Goal: Task Accomplishment & Management: Manage account settings

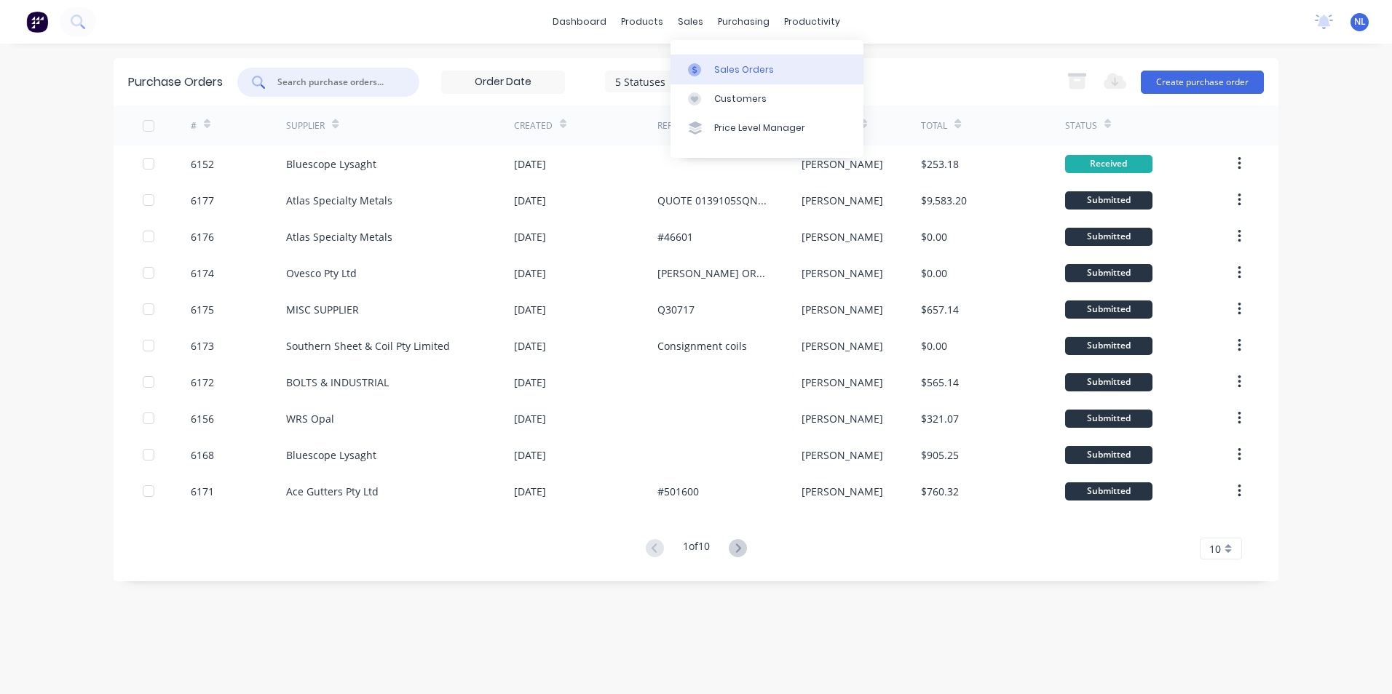
click at [744, 71] on div "Sales Orders" at bounding box center [744, 69] width 60 height 13
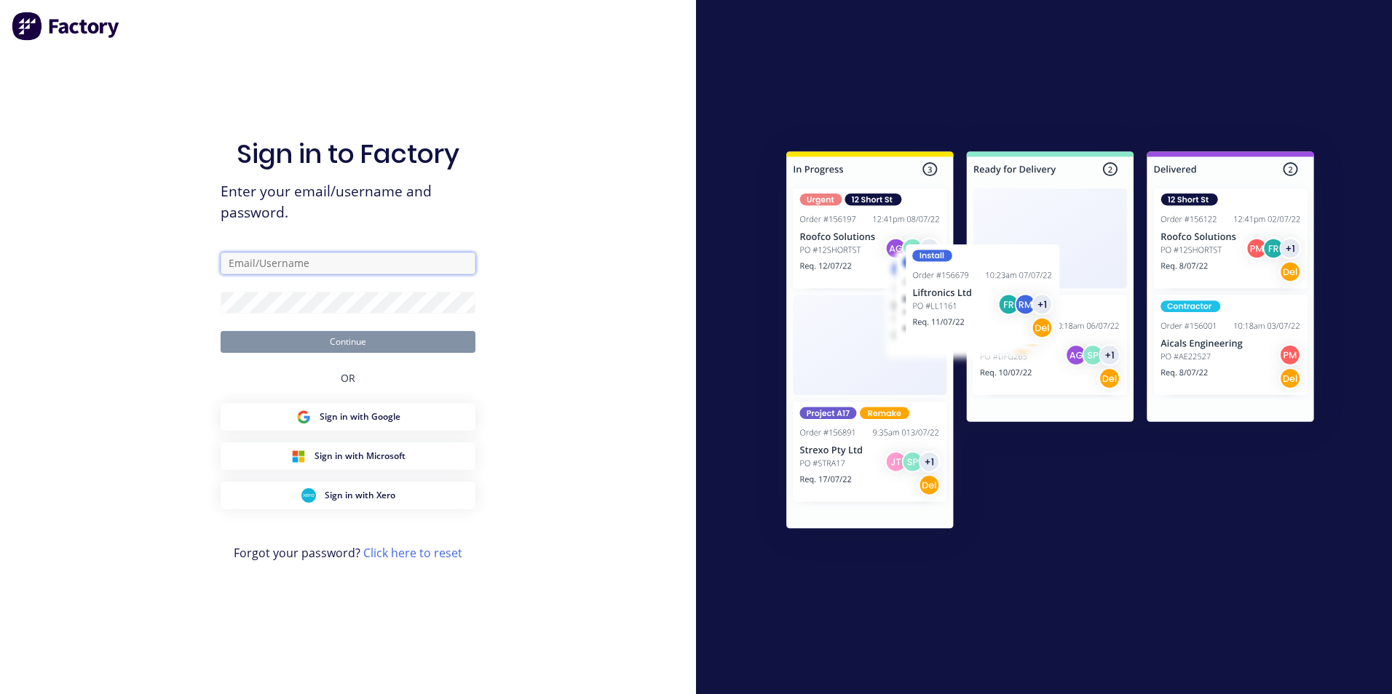
type input "[EMAIL_ADDRESS][DOMAIN_NAME]"
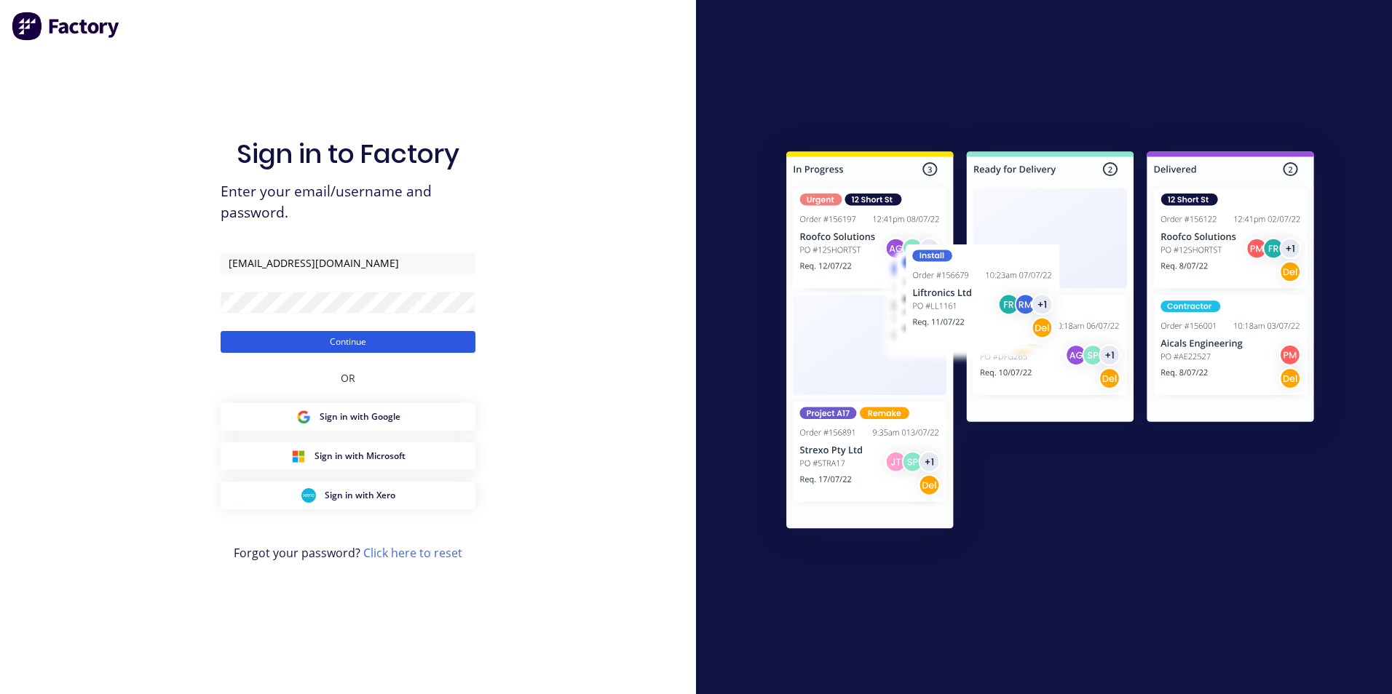
click at [335, 344] on button "Continue" at bounding box center [348, 342] width 255 height 22
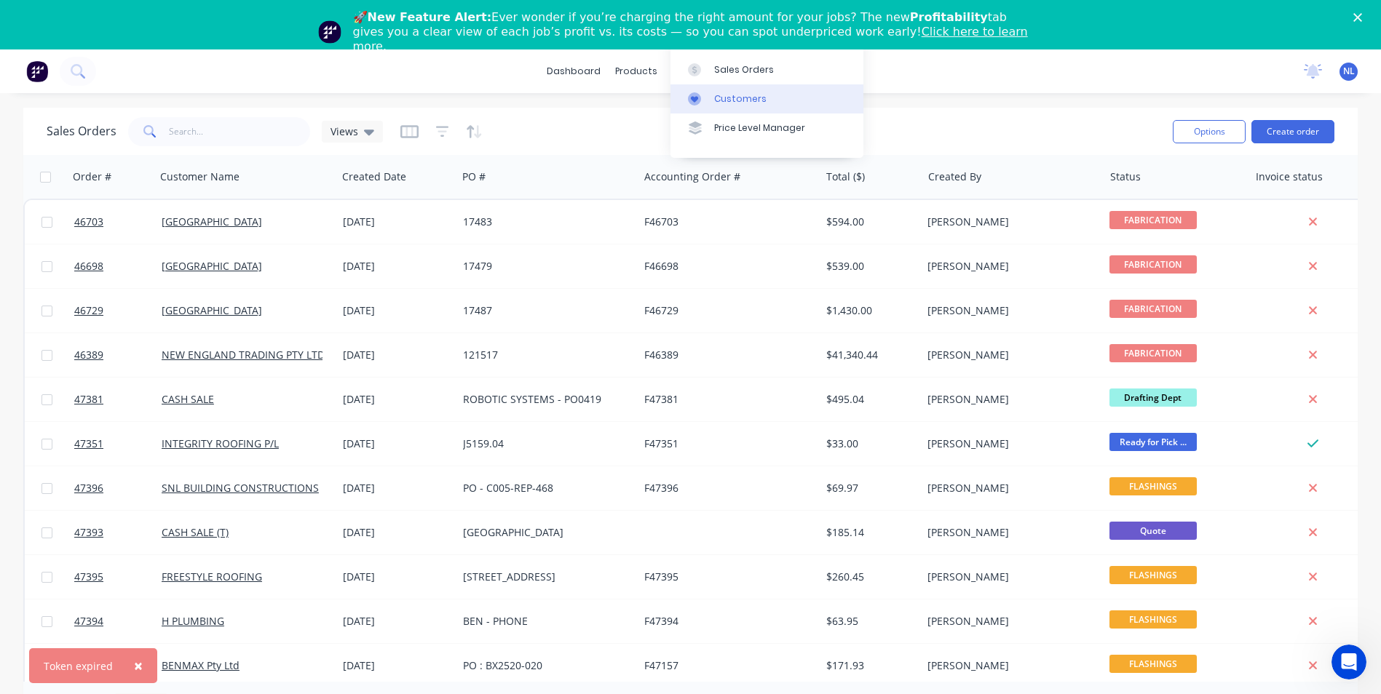
click at [750, 98] on div "Customers" at bounding box center [740, 98] width 52 height 13
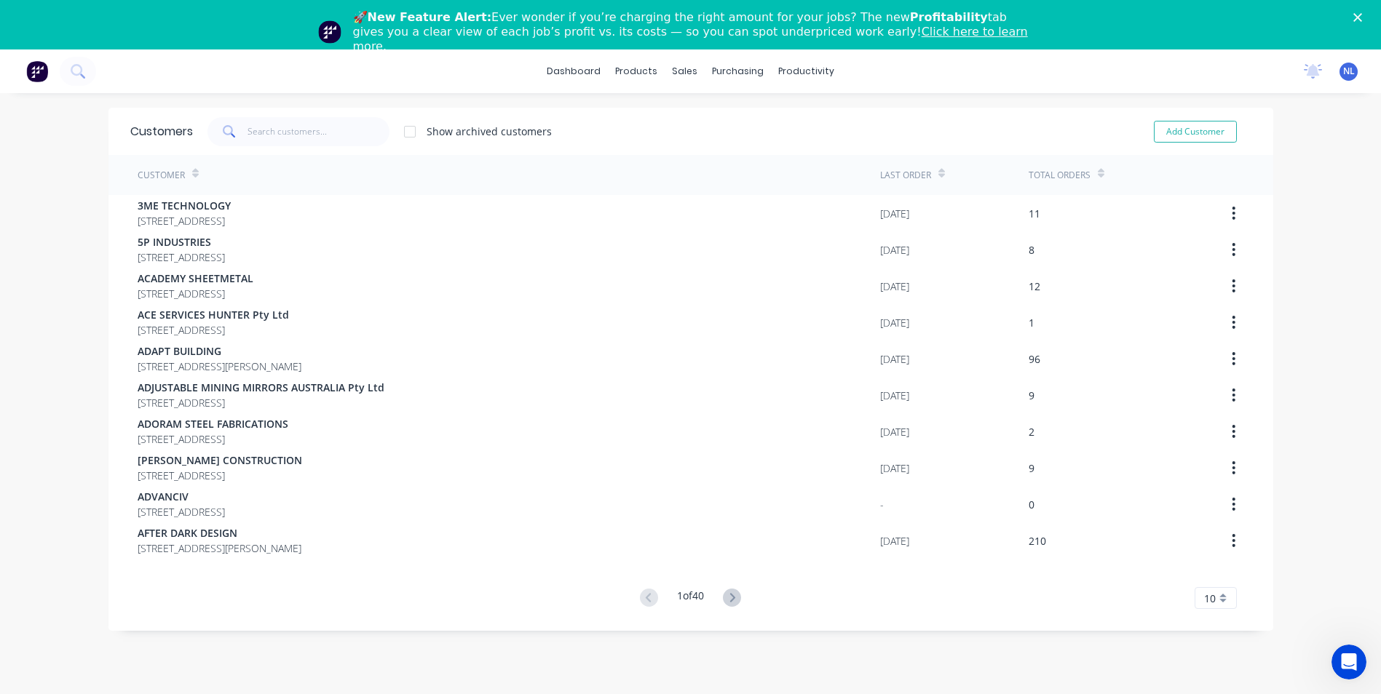
click at [1365, 11] on div "🚀 New Feature Alert: Ever wonder if you’re charging the right amount for your j…" at bounding box center [690, 32] width 1381 height 52
click at [716, 123] on div "Sales Orders" at bounding box center [733, 119] width 60 height 13
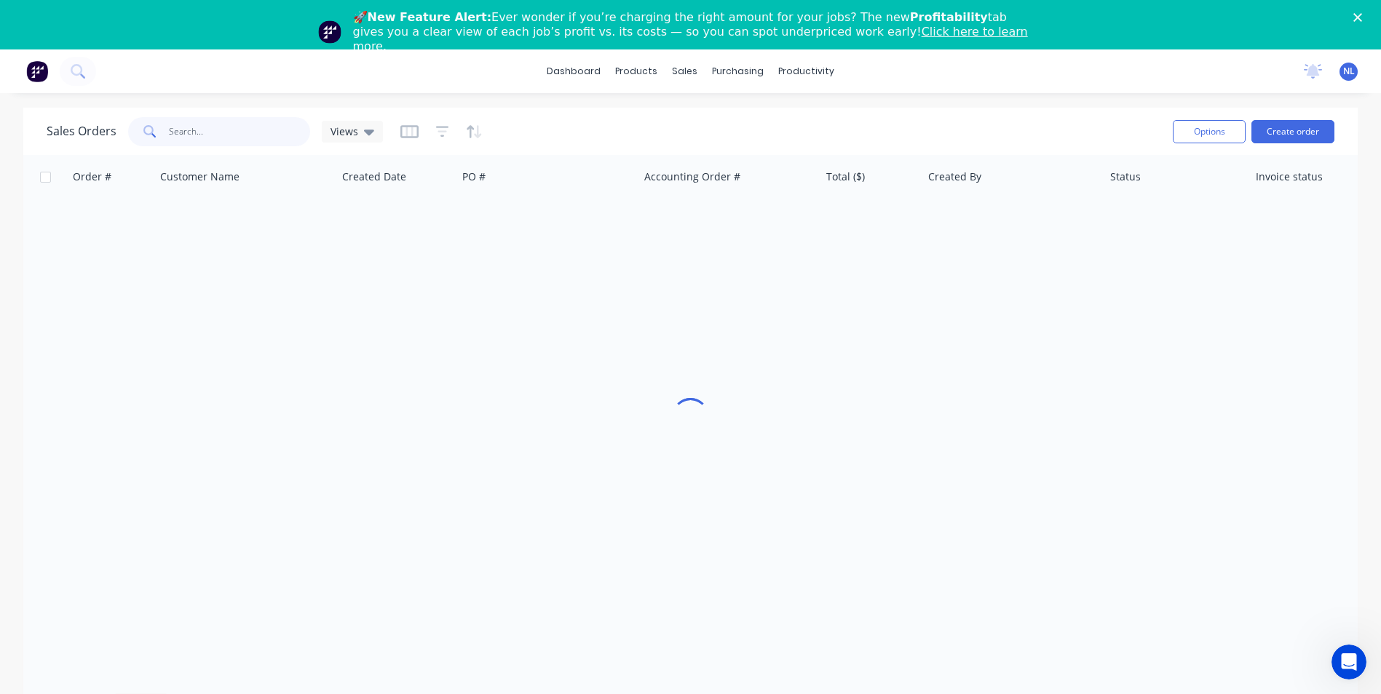
click at [272, 124] on input "text" at bounding box center [240, 131] width 142 height 29
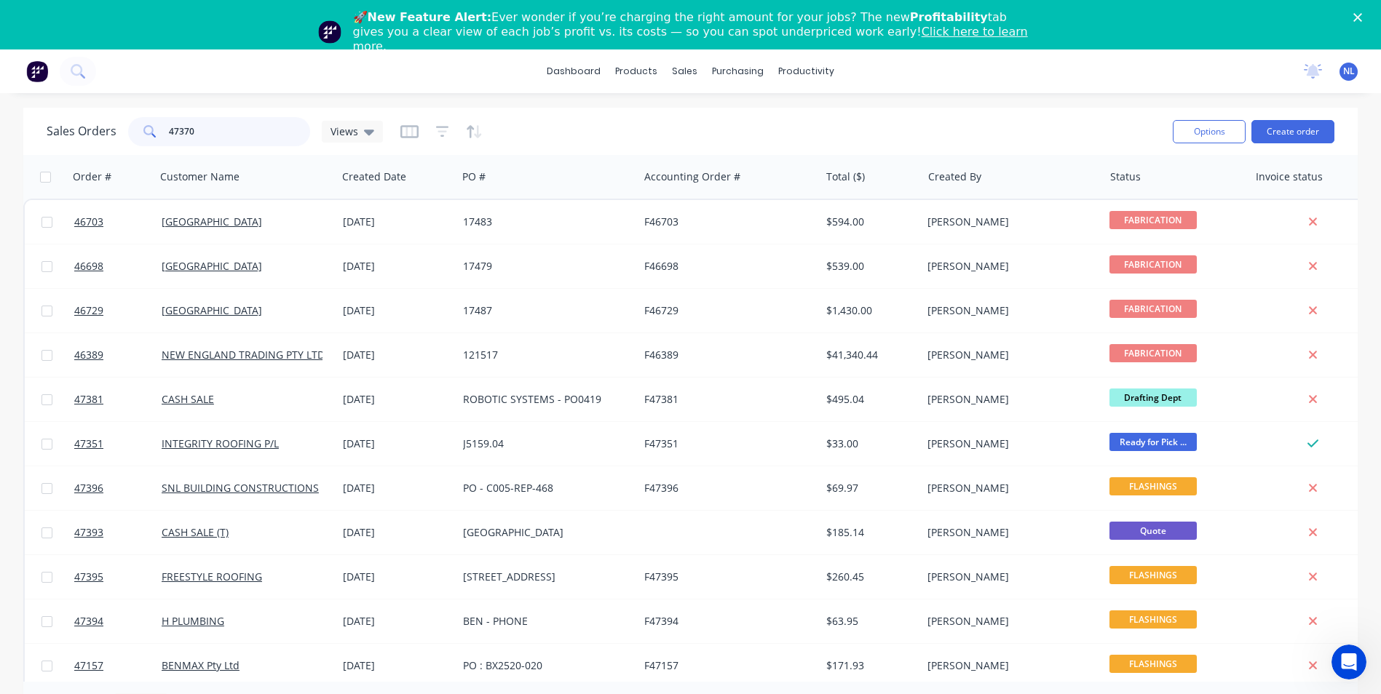
type input "47370"
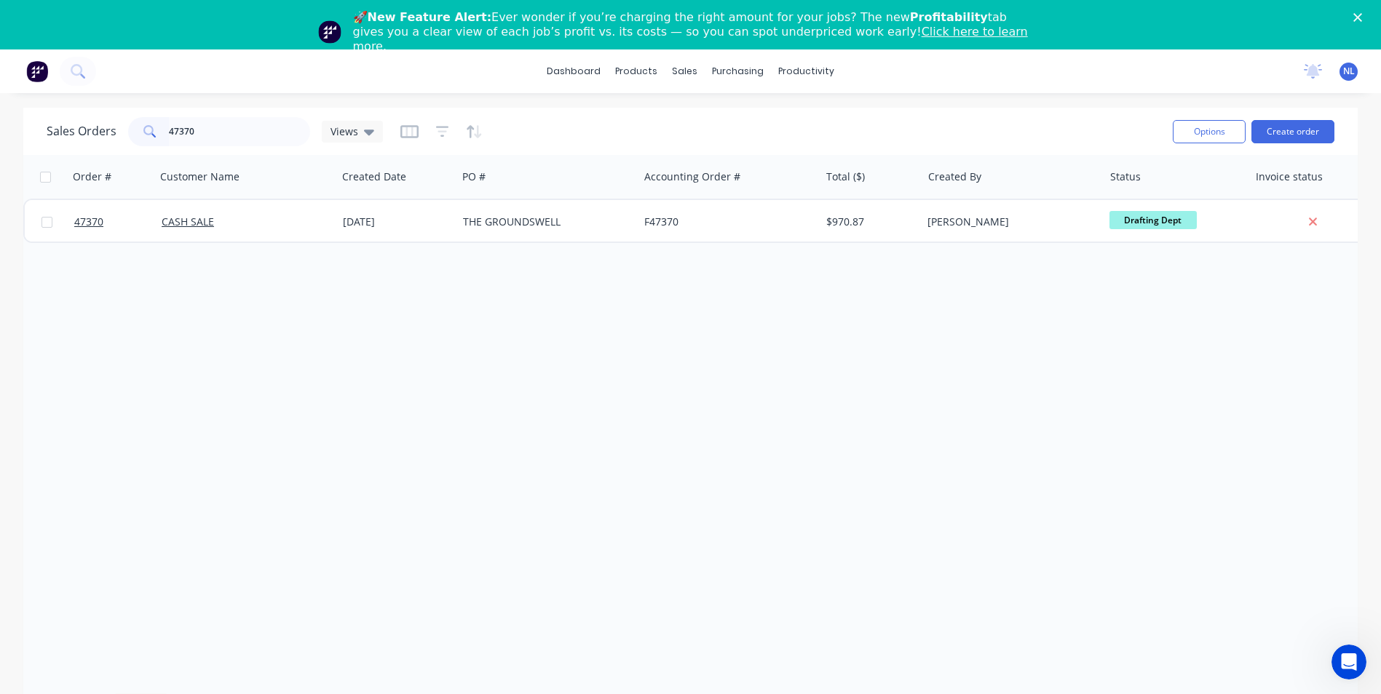
click at [780, 236] on div "F47370" at bounding box center [728, 222] width 181 height 44
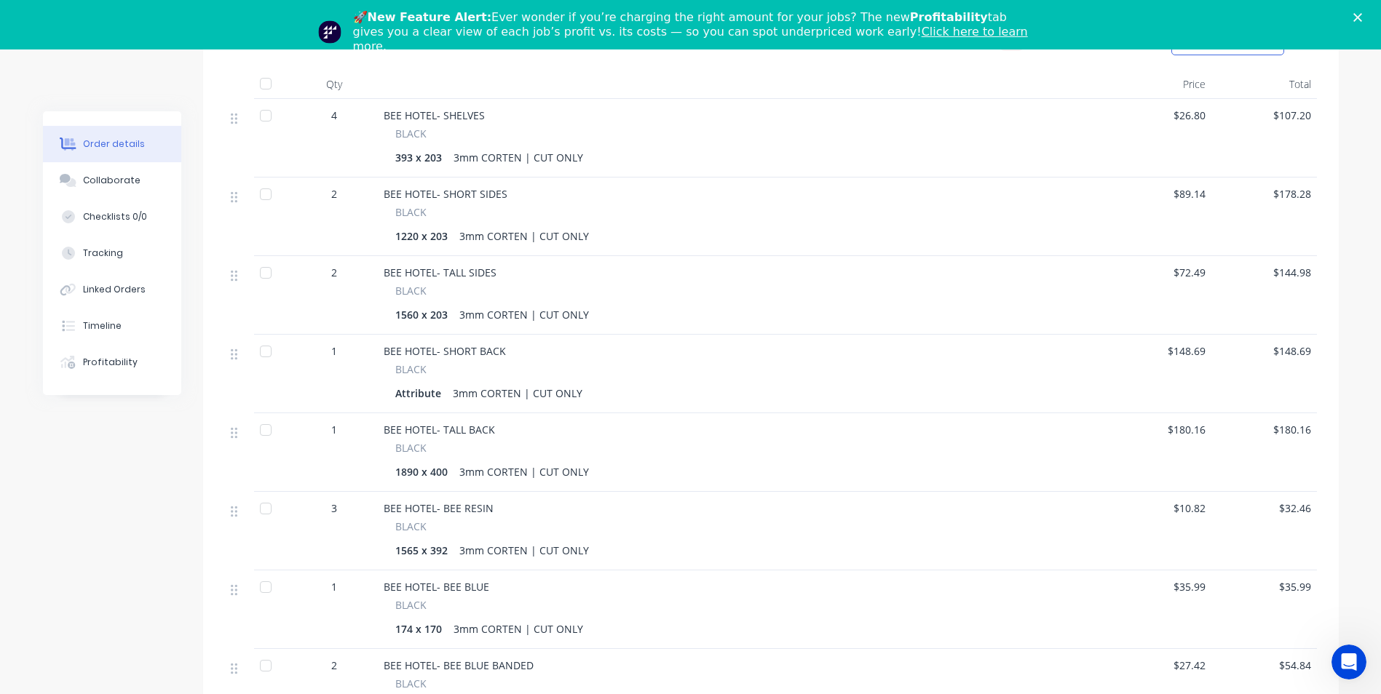
scroll to position [582, 0]
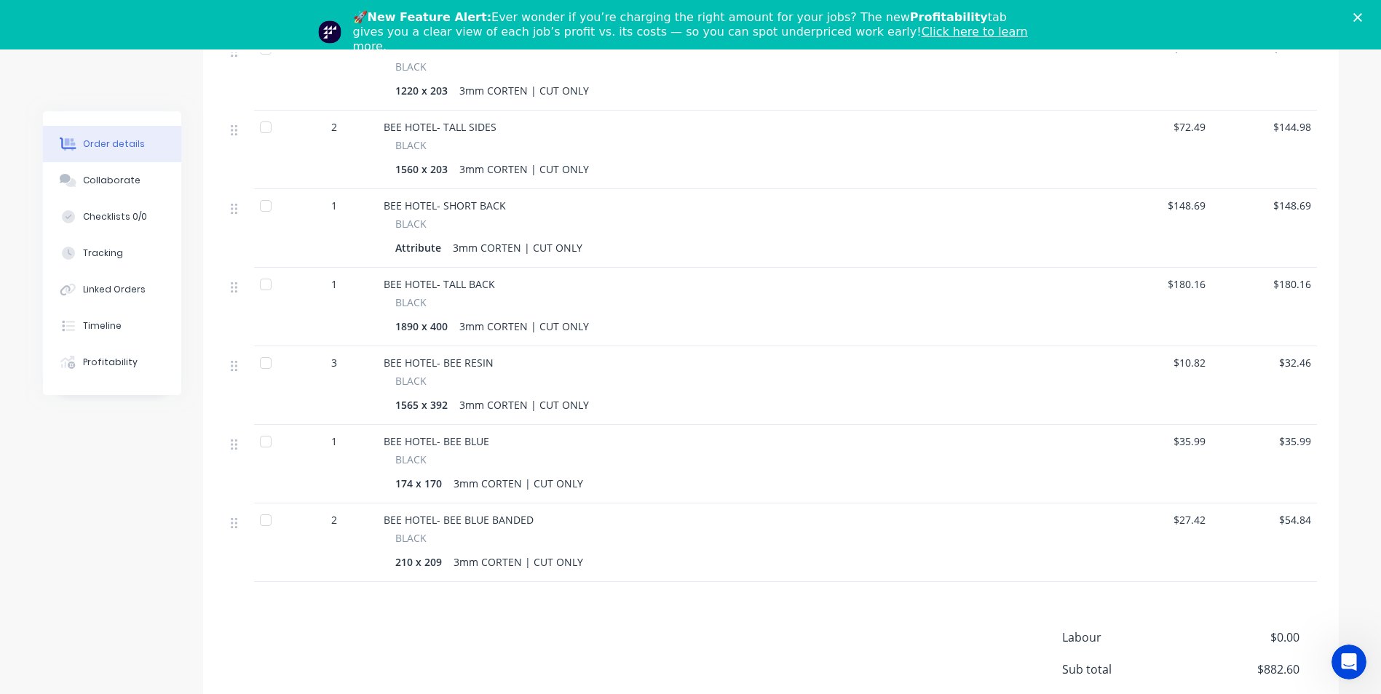
click at [416, 397] on div "1565 x 392" at bounding box center [424, 405] width 58 height 21
click at [416, 403] on div "1565 x 392" at bounding box center [424, 405] width 58 height 21
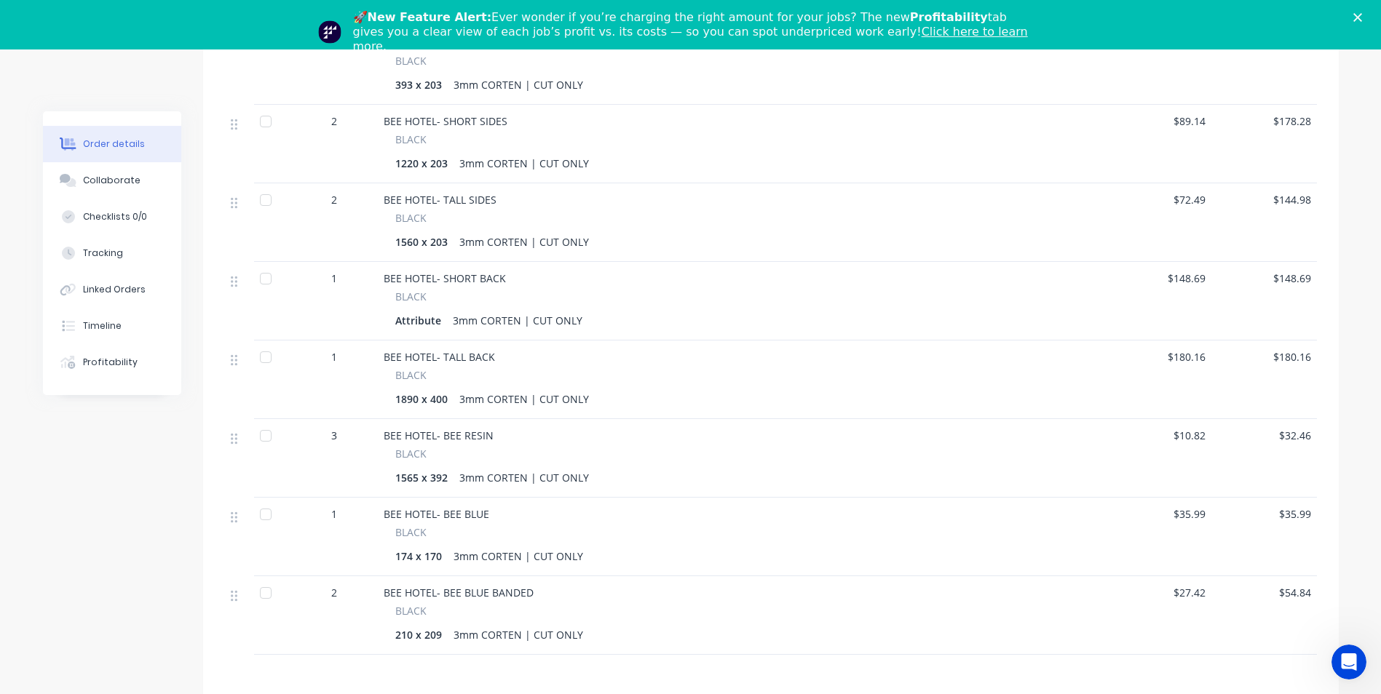
click at [446, 478] on div "1565 x 392" at bounding box center [424, 477] width 58 height 21
click at [790, 413] on div "BEE HOTEL- TALL BACK BLACK 1890 x 400 3mm CORTEN | CUT ONLY" at bounding box center [742, 380] width 728 height 79
click at [434, 478] on div "1565 x 392" at bounding box center [424, 477] width 58 height 21
click at [447, 477] on div "1565 x 392" at bounding box center [424, 477] width 58 height 21
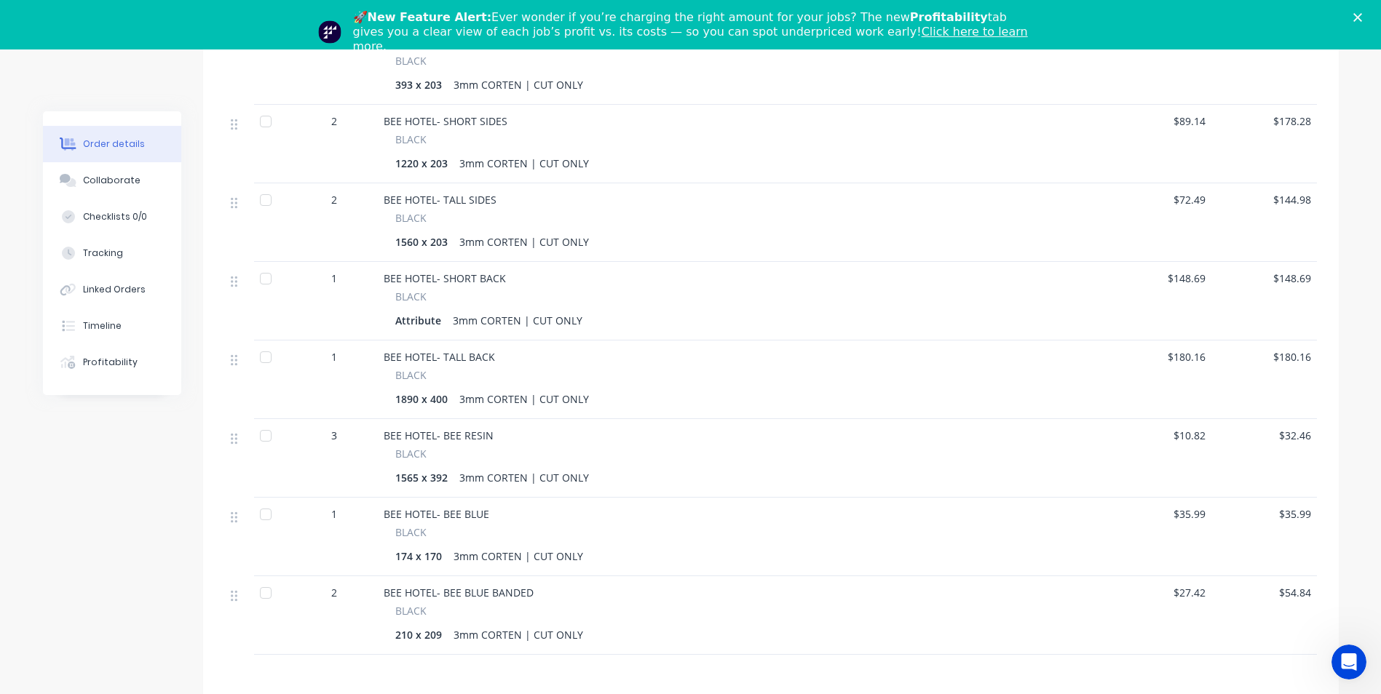
click at [432, 468] on div "1565 x 392" at bounding box center [424, 477] width 58 height 21
click at [432, 473] on div "1565 x 392" at bounding box center [424, 477] width 58 height 21
drag, startPoint x: 444, startPoint y: 478, endPoint x: 392, endPoint y: 477, distance: 52.4
click at [392, 477] on div "BLACK 1565 x 392 3mm CORTEN | CUT ONLY" at bounding box center [742, 467] width 716 height 42
copy div "1565 x 392"
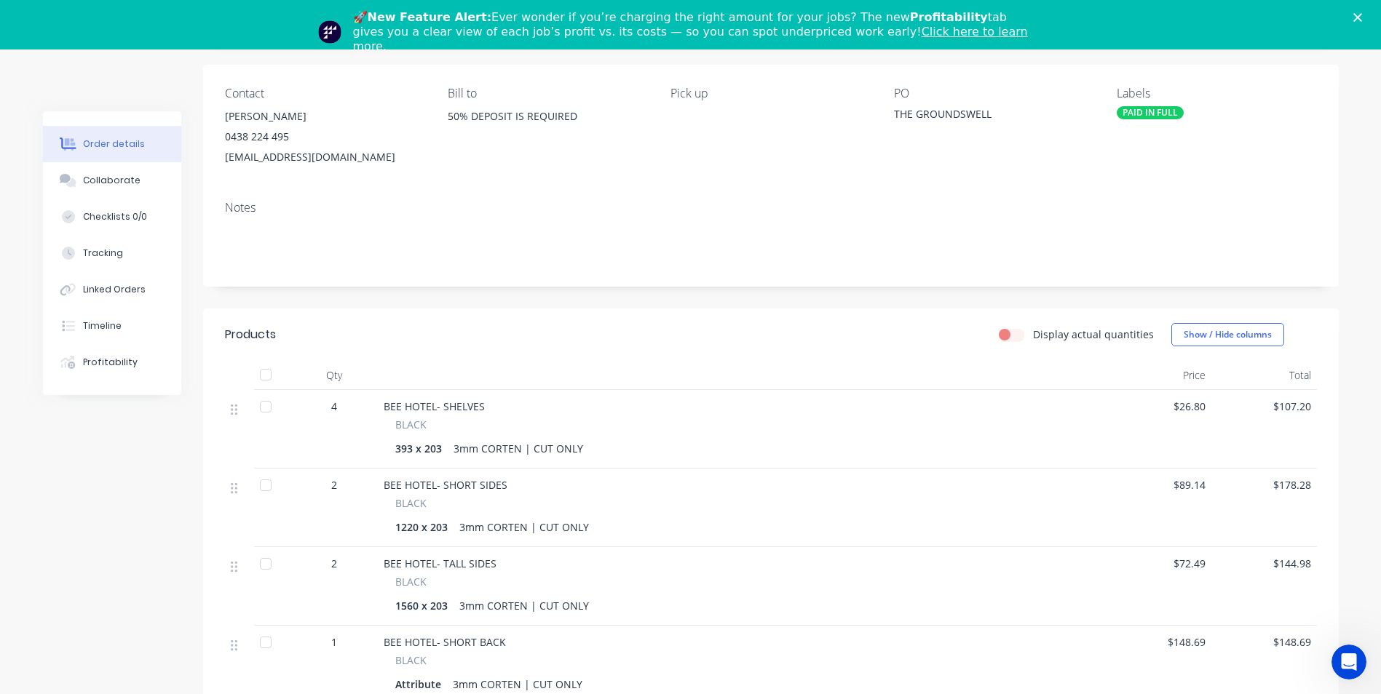
scroll to position [0, 0]
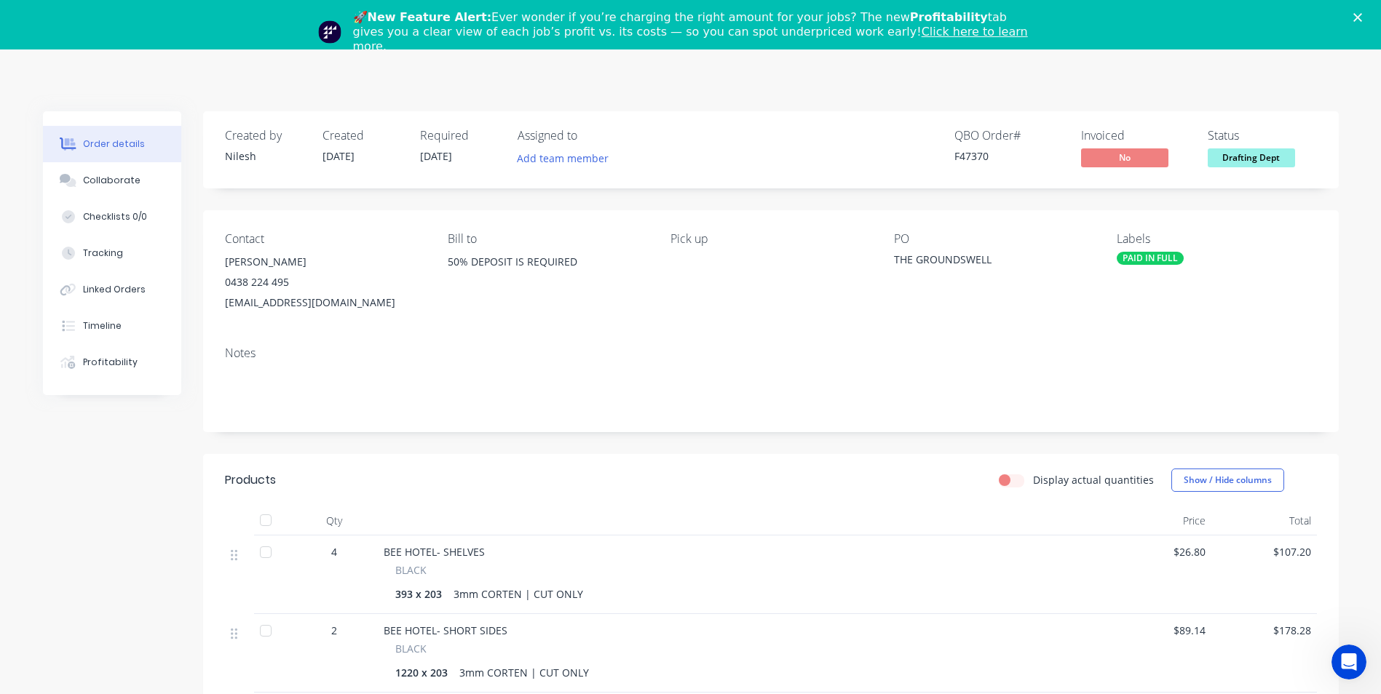
click at [1362, 19] on icon "Close" at bounding box center [1357, 17] width 9 height 9
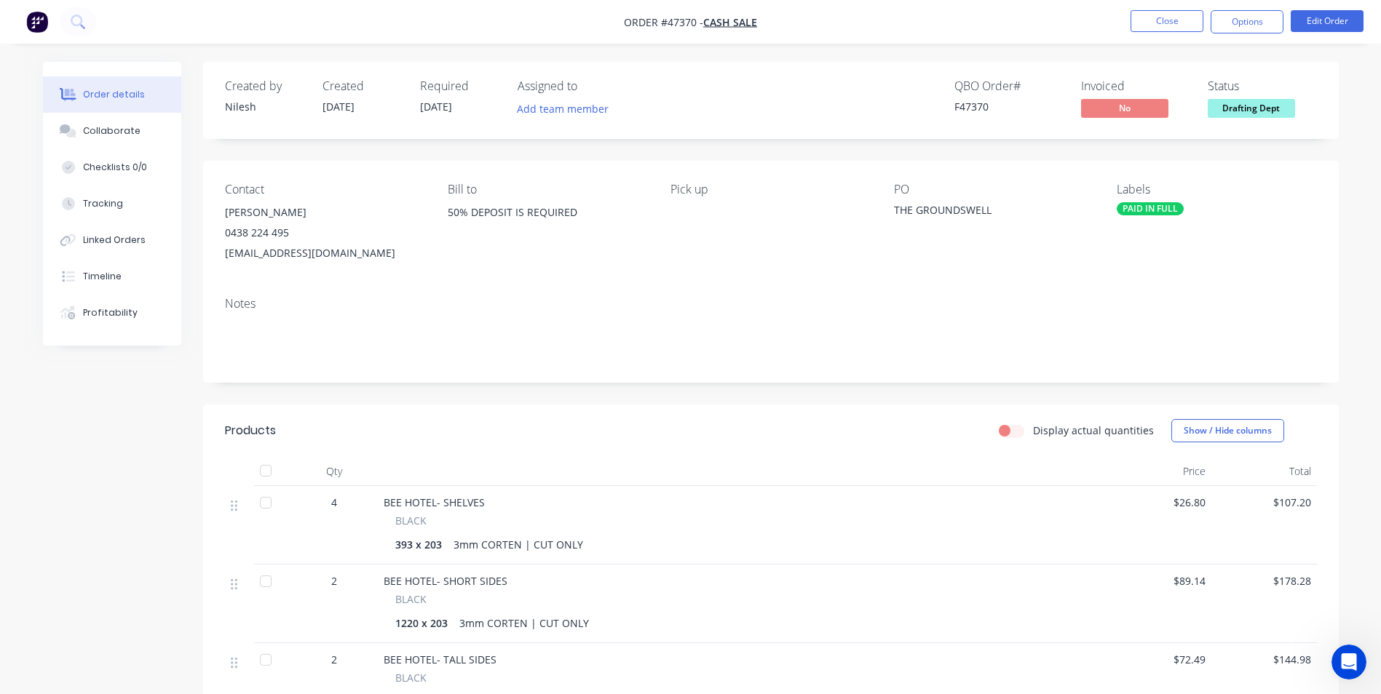
click at [1331, 33] on li "Edit Order" at bounding box center [1327, 21] width 73 height 23
click at [1331, 25] on button "Edit Order" at bounding box center [1327, 21] width 73 height 22
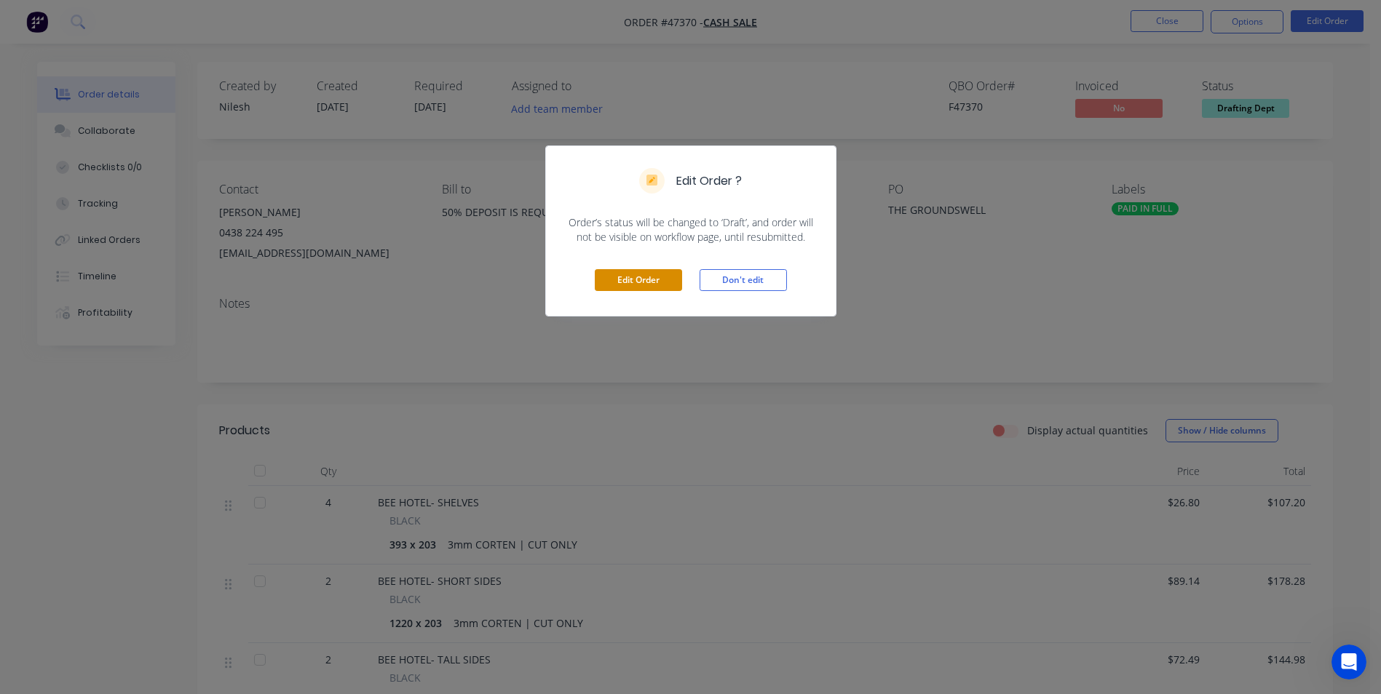
click at [665, 278] on button "Edit Order" at bounding box center [638, 280] width 87 height 22
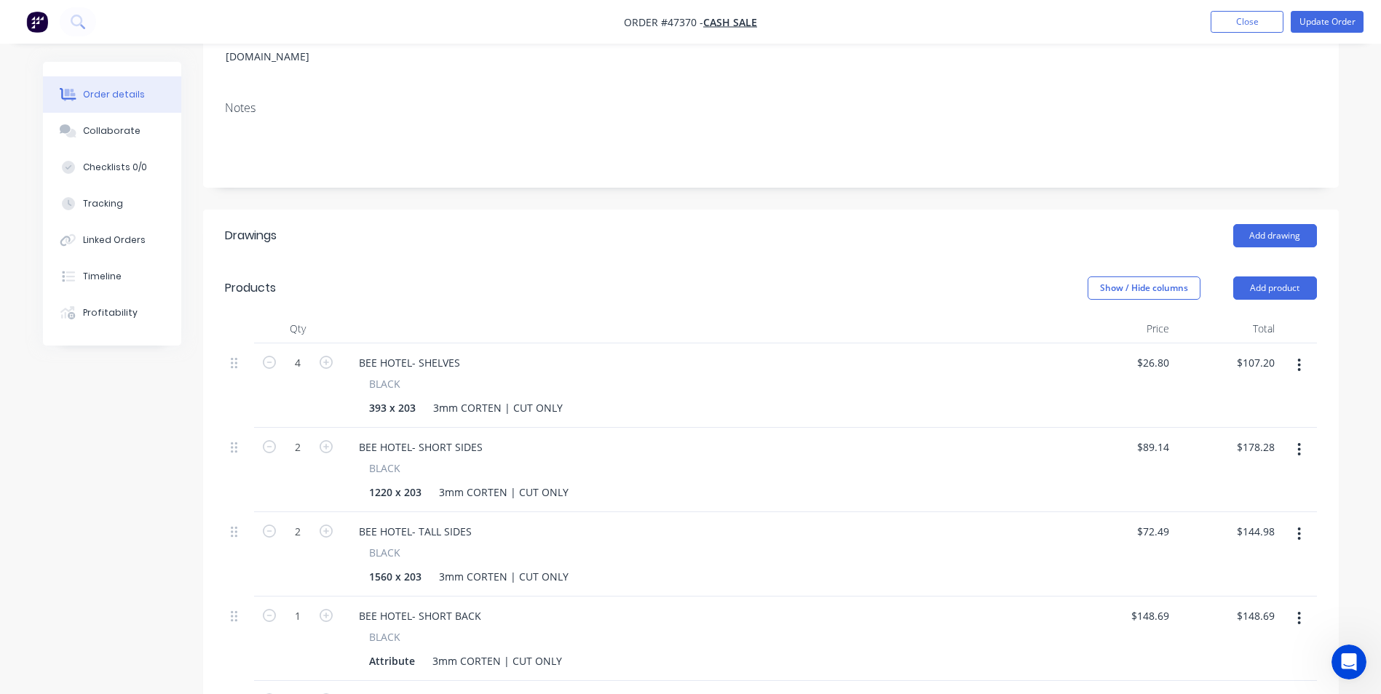
scroll to position [364, 0]
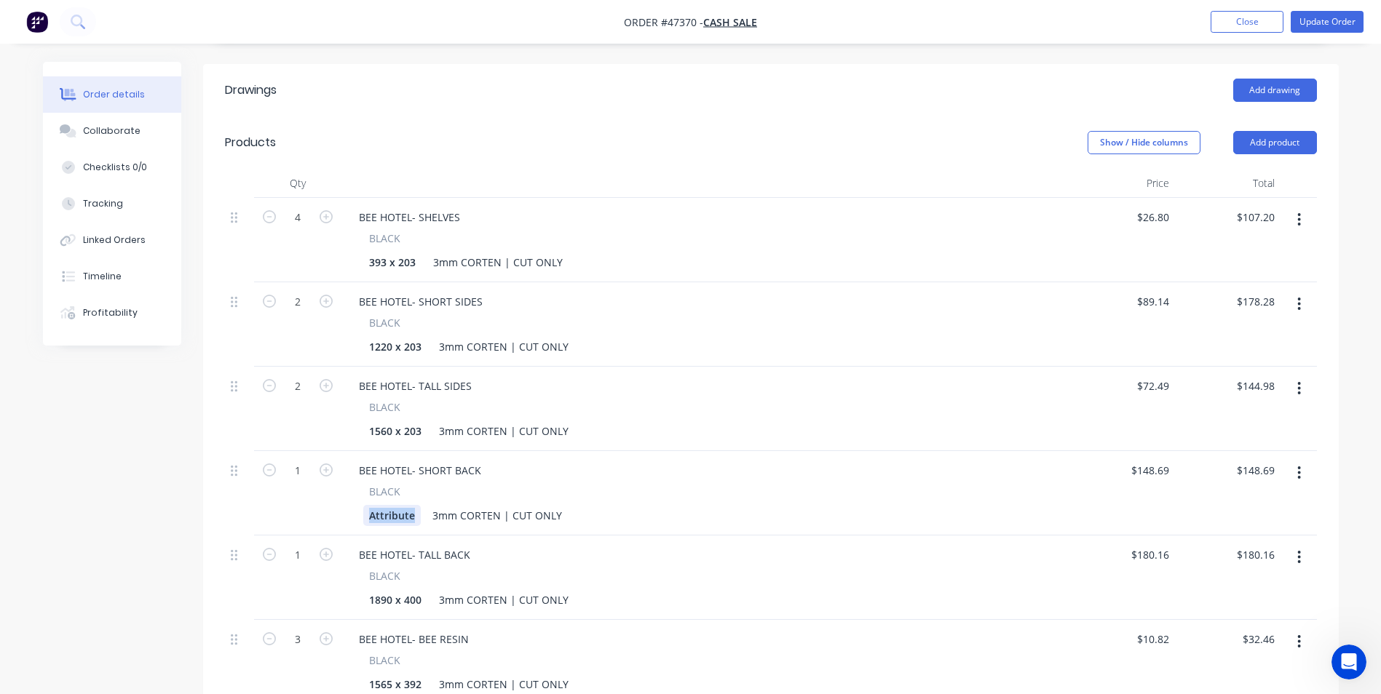
drag, startPoint x: 413, startPoint y: 502, endPoint x: 329, endPoint y: 503, distance: 83.7
click at [329, 503] on div "1 BEE HOTEL- SHORT BACK BLACK Attribute 3mm CORTEN | CUT ONLY $148.69 $148.69 $…" at bounding box center [771, 493] width 1092 height 84
paste div
click at [657, 505] on div "1565 x 392 3mm CORTEN | CUT ONLY" at bounding box center [702, 515] width 678 height 21
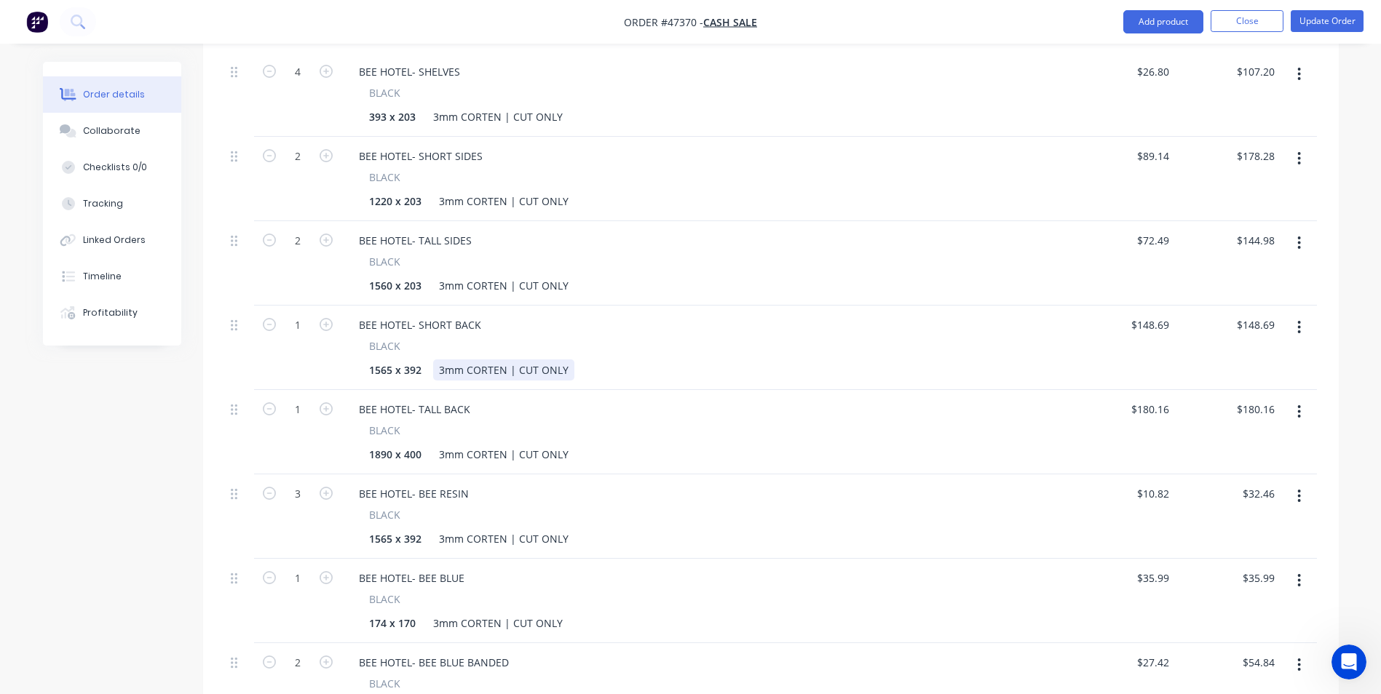
scroll to position [655, 0]
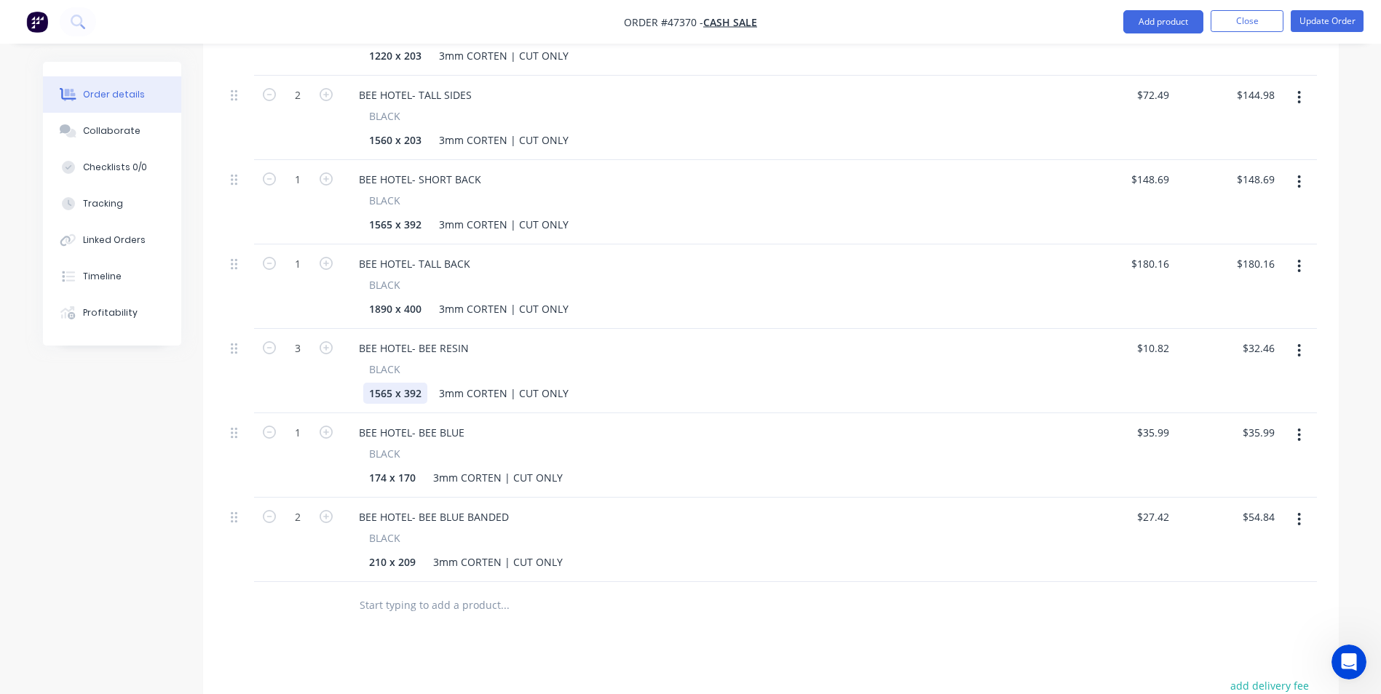
click at [425, 383] on div "1565 x 392" at bounding box center [395, 393] width 64 height 21
drag, startPoint x: 425, startPoint y: 379, endPoint x: 279, endPoint y: 389, distance: 146.7
click at [279, 389] on div "3 BEE HOTEL- BEE RESIN BLACK 1565 x 392 3mm CORTEN | CUT ONLY $10.82 $10.82 $32…" at bounding box center [771, 371] width 1092 height 84
click at [380, 383] on div at bounding box center [374, 393] width 22 height 21
click at [400, 383] on div "106 x" at bounding box center [382, 393] width 38 height 21
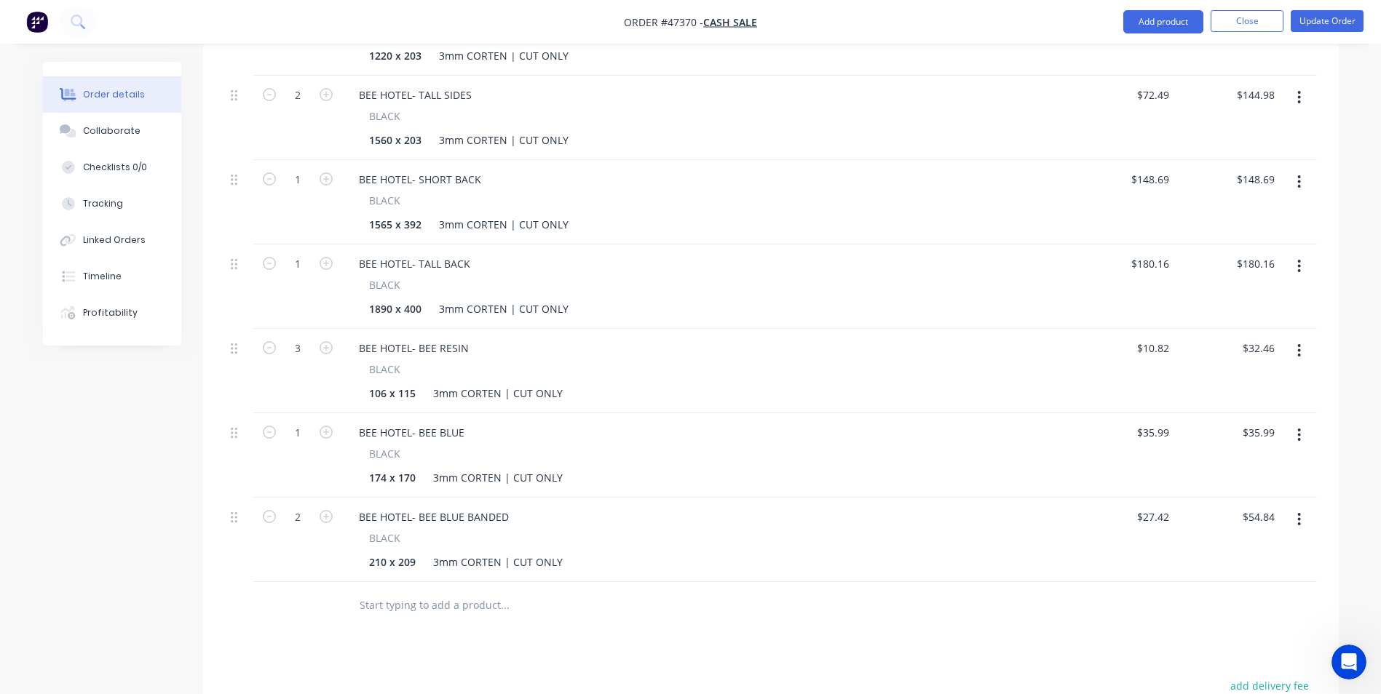
click at [901, 422] on div "BEE HOTEL- BEE BLUE" at bounding box center [705, 432] width 716 height 21
drag, startPoint x: 1267, startPoint y: 28, endPoint x: 1267, endPoint y: 37, distance: 8.7
click at [1267, 37] on nav "Order #47370 - CASH SALE Add product Close Update Order" at bounding box center [690, 22] width 1381 height 44
click at [1309, 25] on button "Update Order" at bounding box center [1327, 21] width 73 height 22
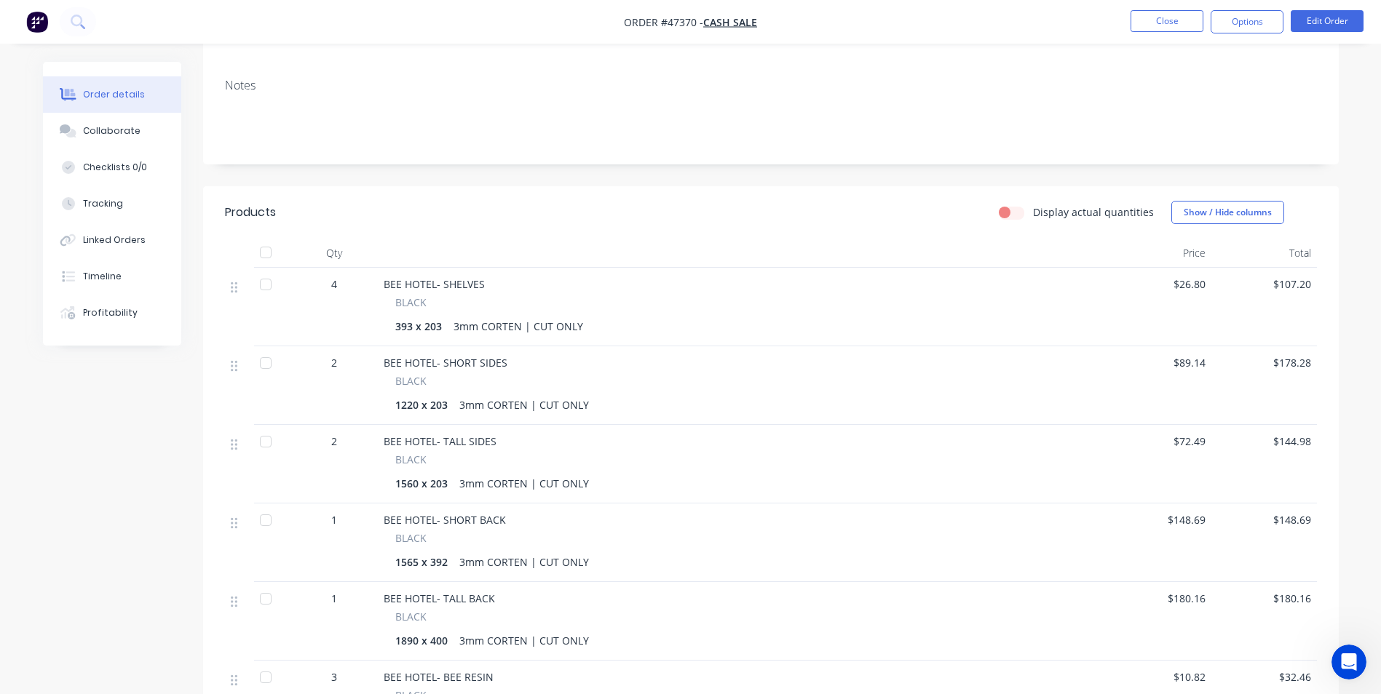
scroll to position [146, 0]
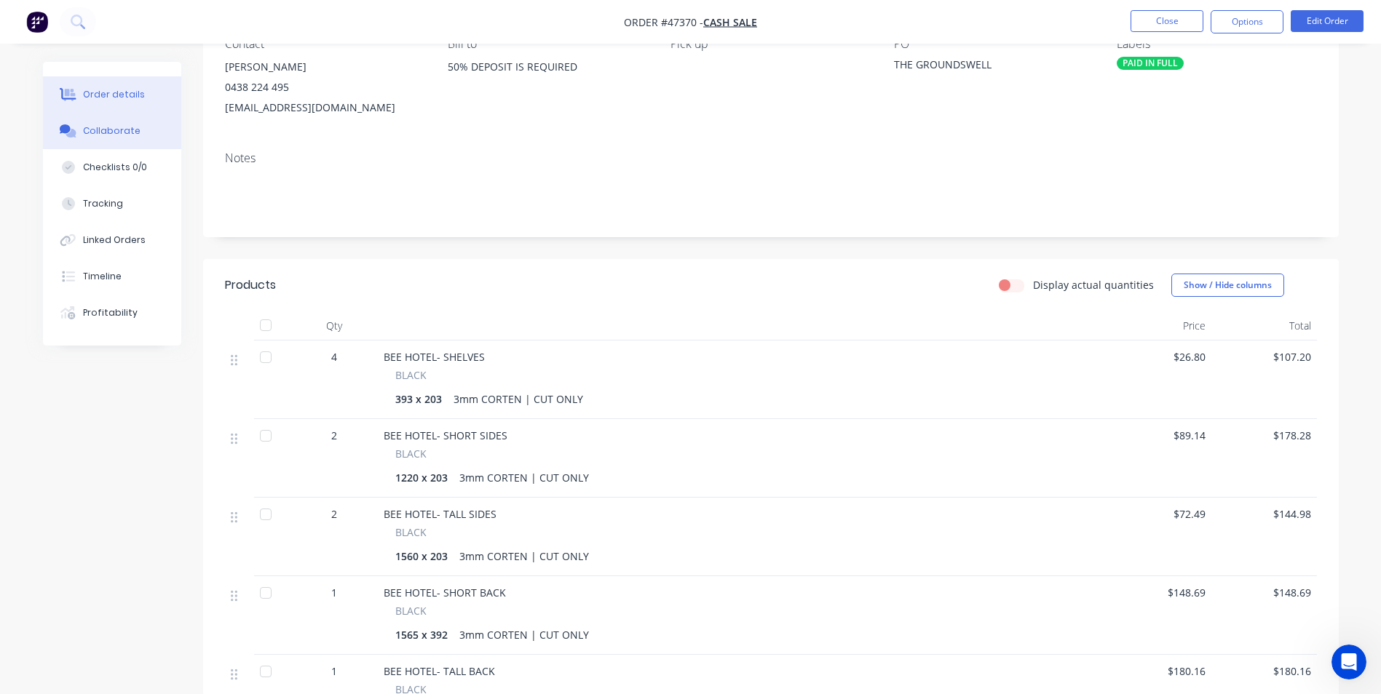
click at [112, 143] on button "Collaborate" at bounding box center [112, 131] width 138 height 36
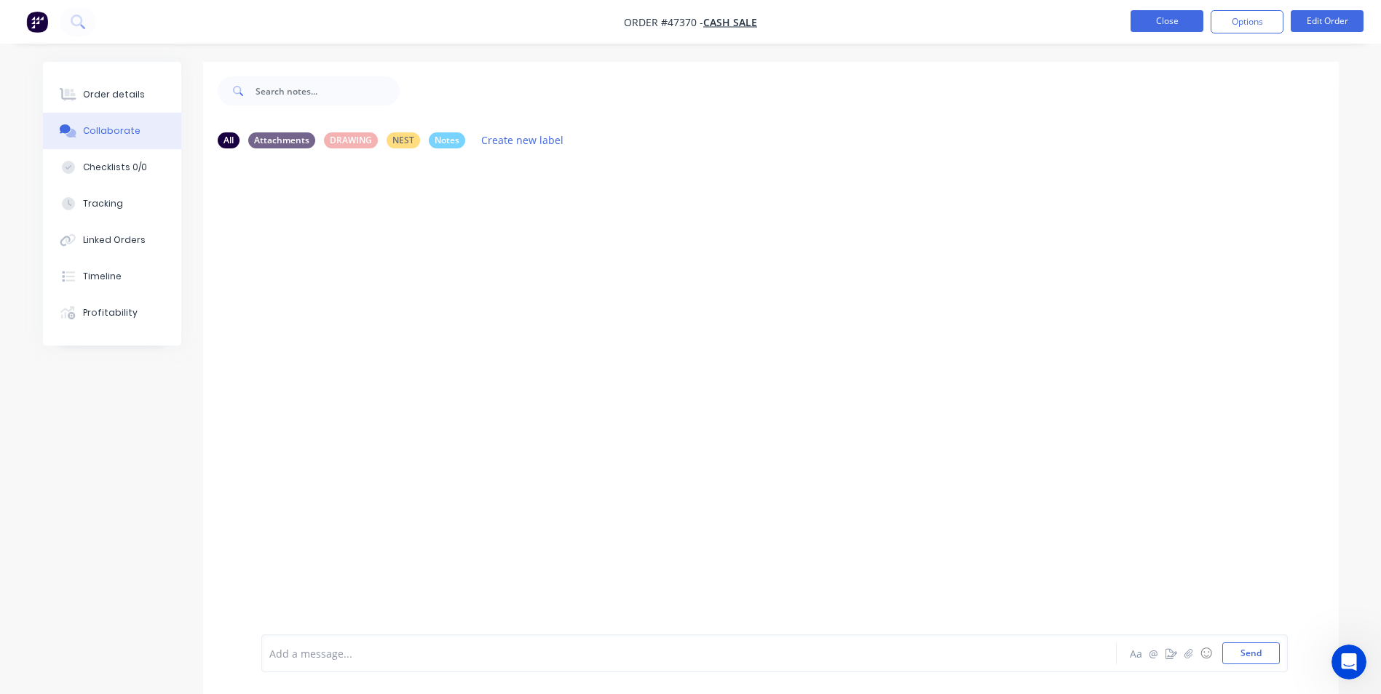
click at [1154, 24] on button "Close" at bounding box center [1167, 21] width 73 height 22
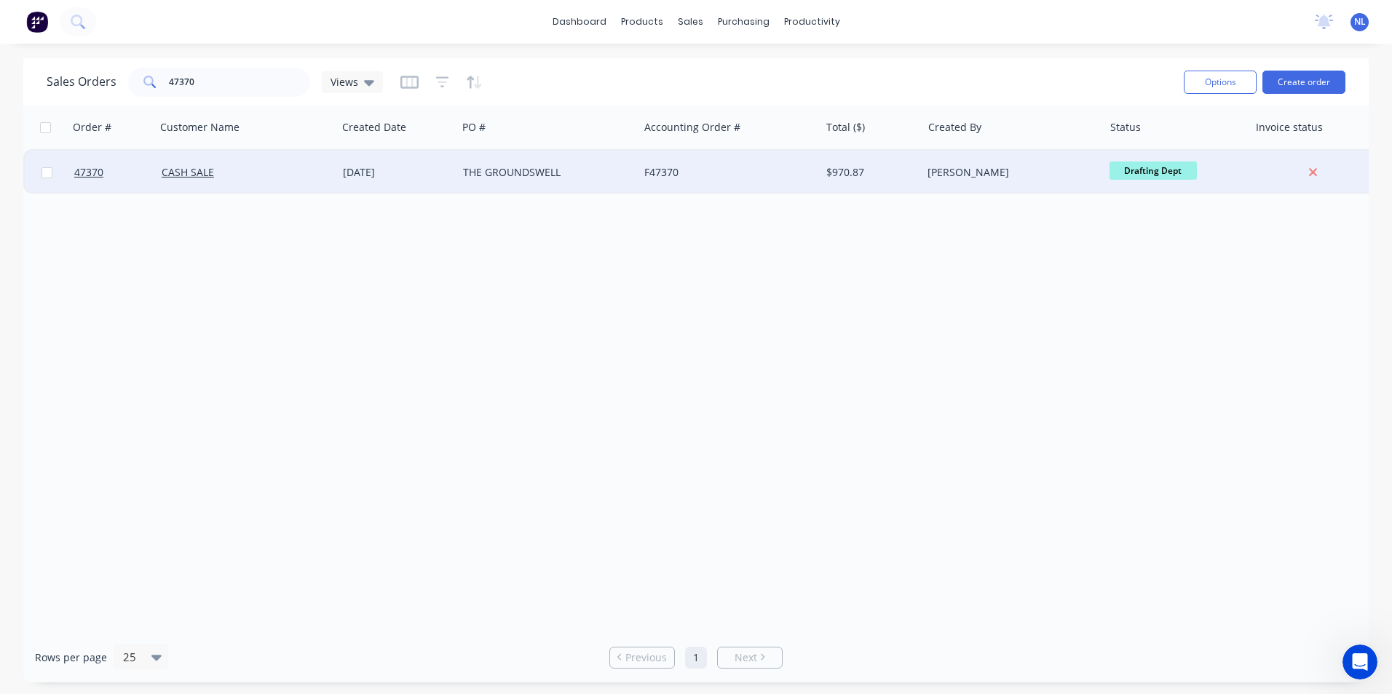
click at [611, 177] on div "THE GROUNDSWELL" at bounding box center [544, 172] width 162 height 15
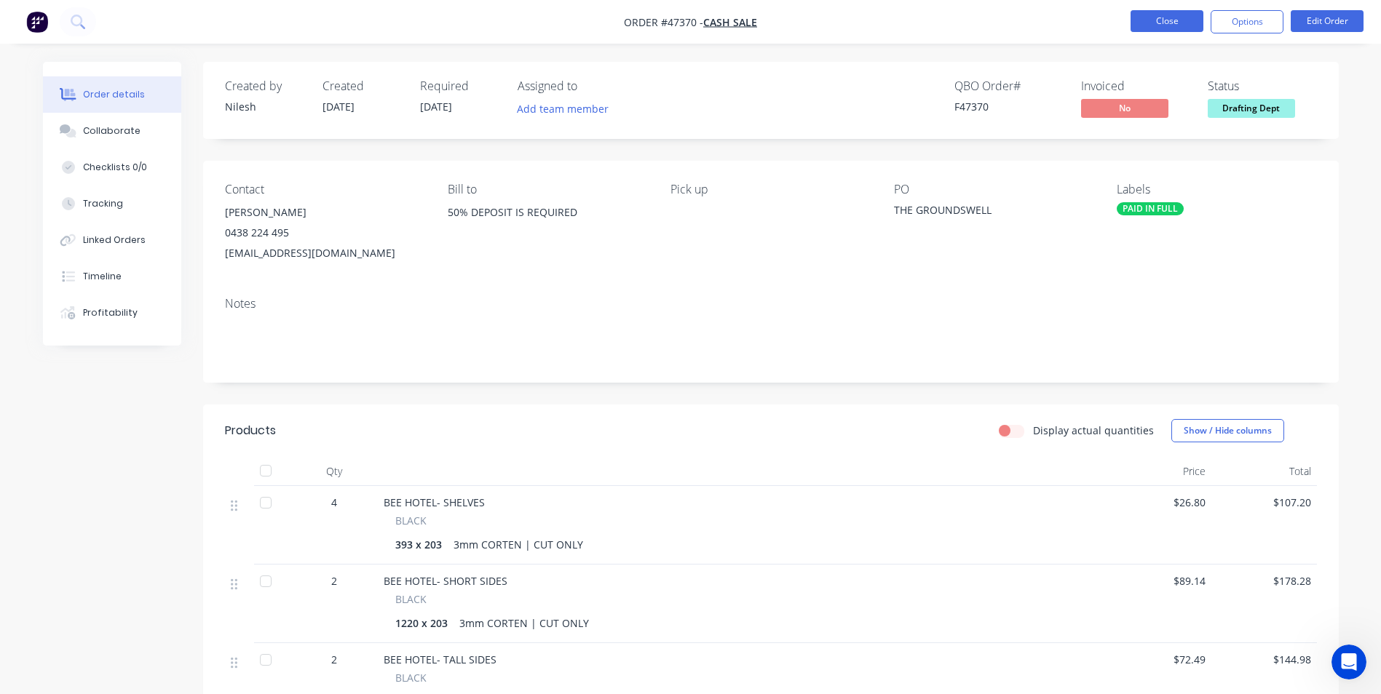
click at [1171, 21] on button "Close" at bounding box center [1167, 21] width 73 height 22
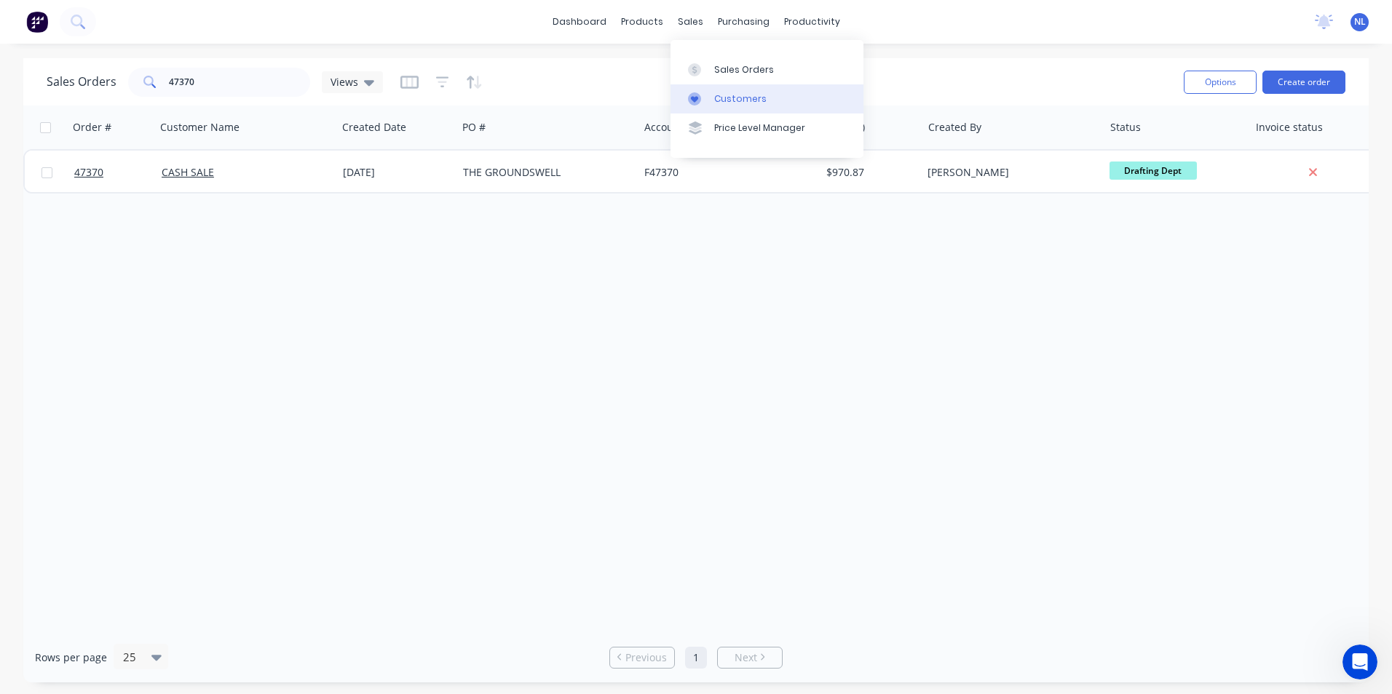
click at [728, 96] on div "Customers" at bounding box center [740, 98] width 52 height 13
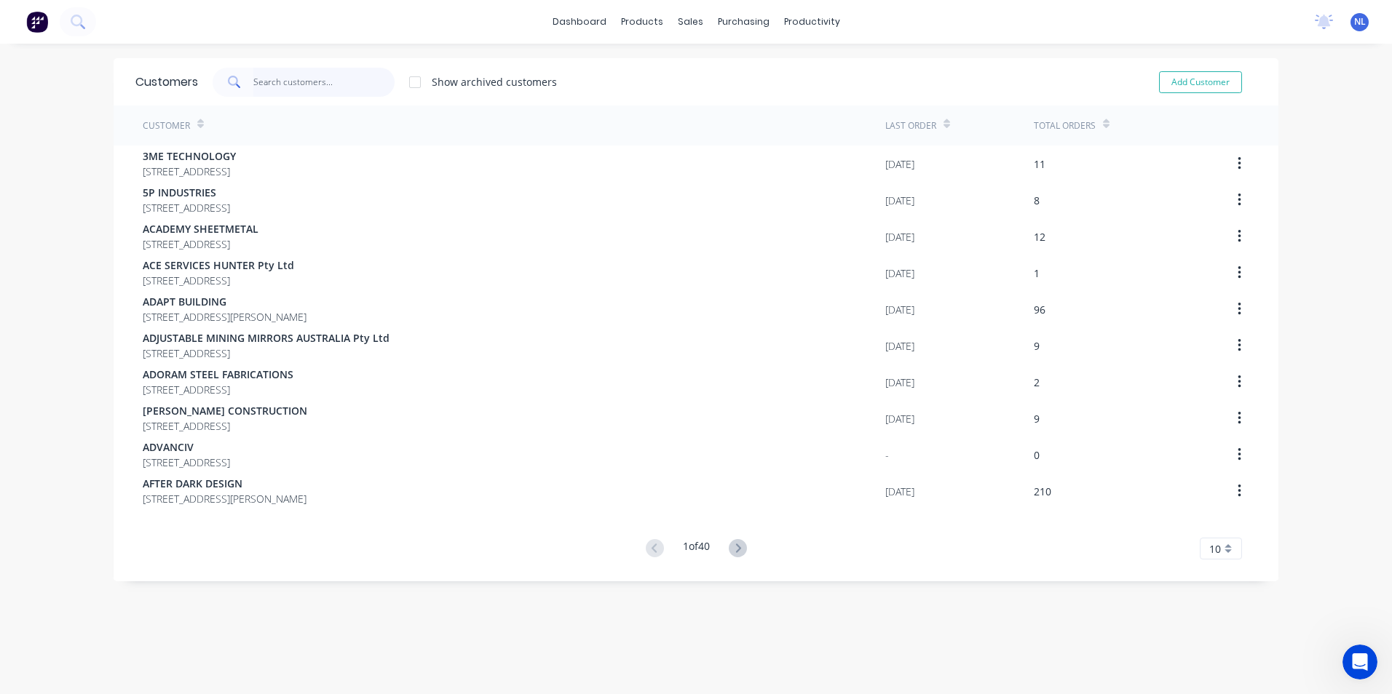
click at [347, 85] on input "text" at bounding box center [324, 82] width 142 height 29
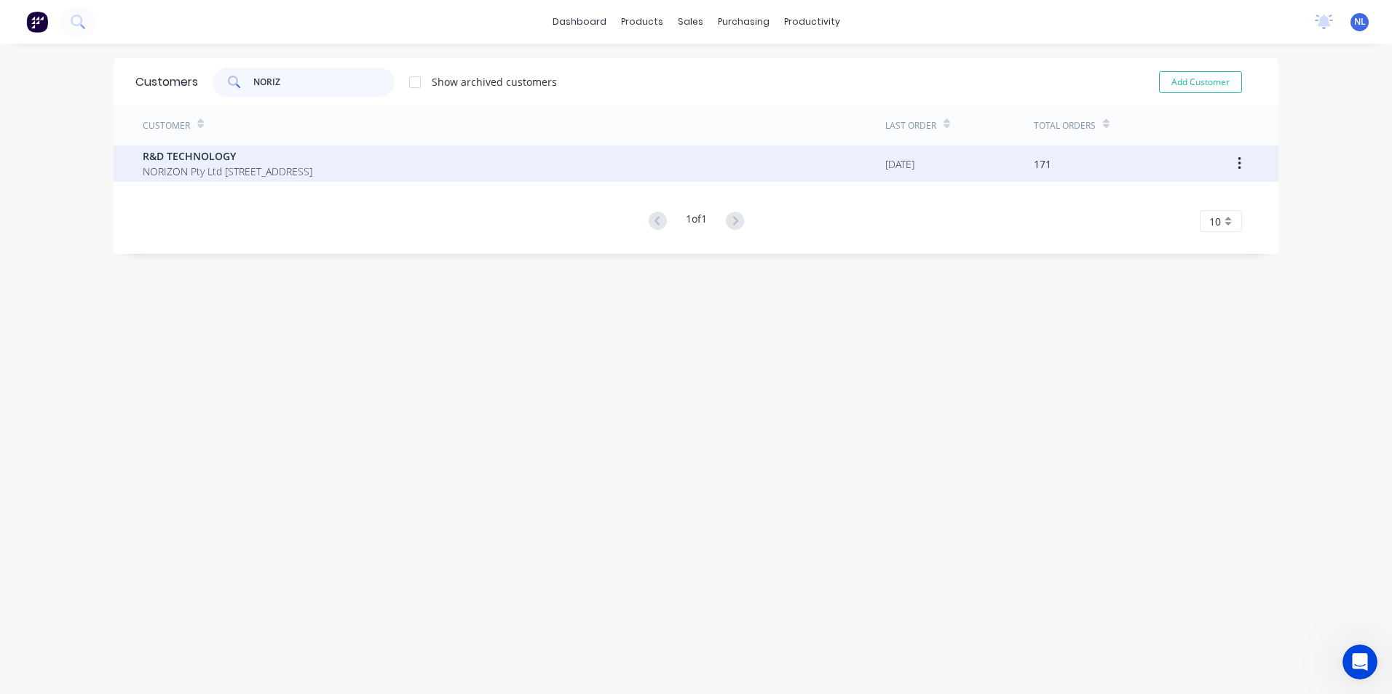
type input "NORIZ"
click at [231, 157] on span "R&D TECHNOLOGY" at bounding box center [228, 156] width 170 height 15
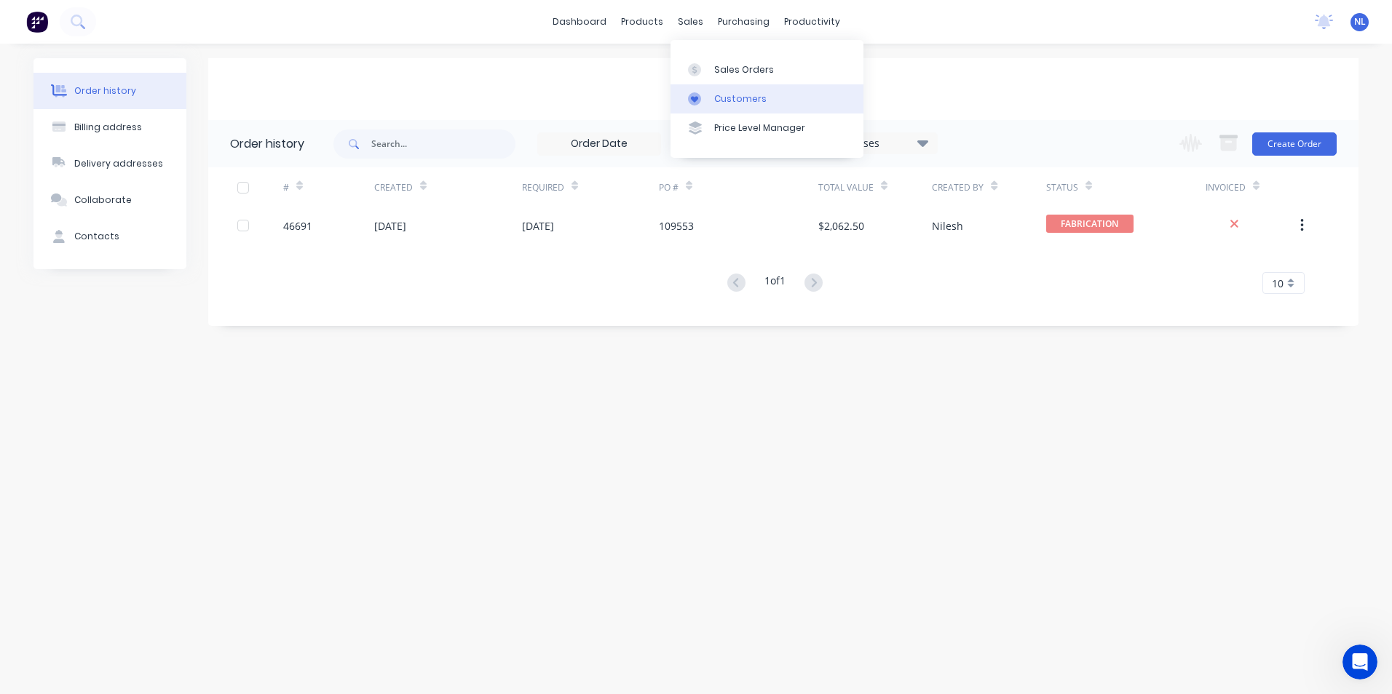
click at [715, 88] on link "Customers" at bounding box center [766, 98] width 193 height 29
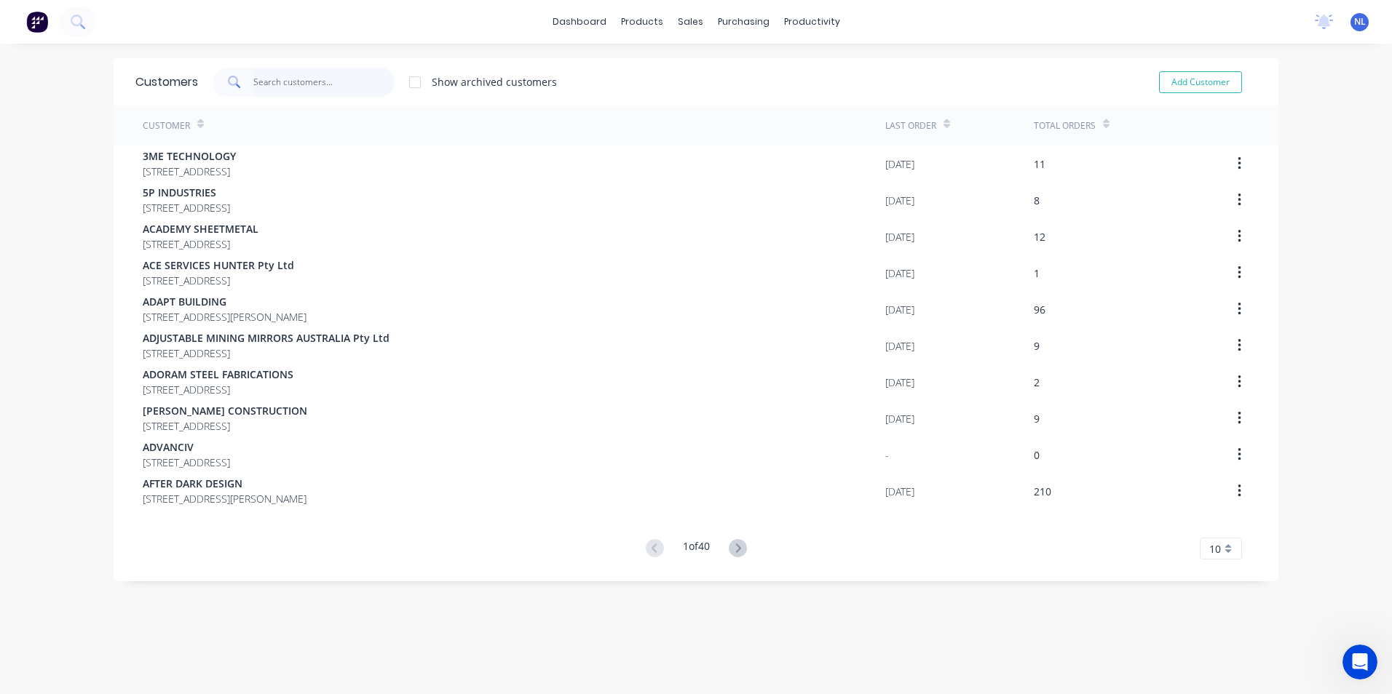
click at [362, 94] on input "text" at bounding box center [324, 82] width 142 height 29
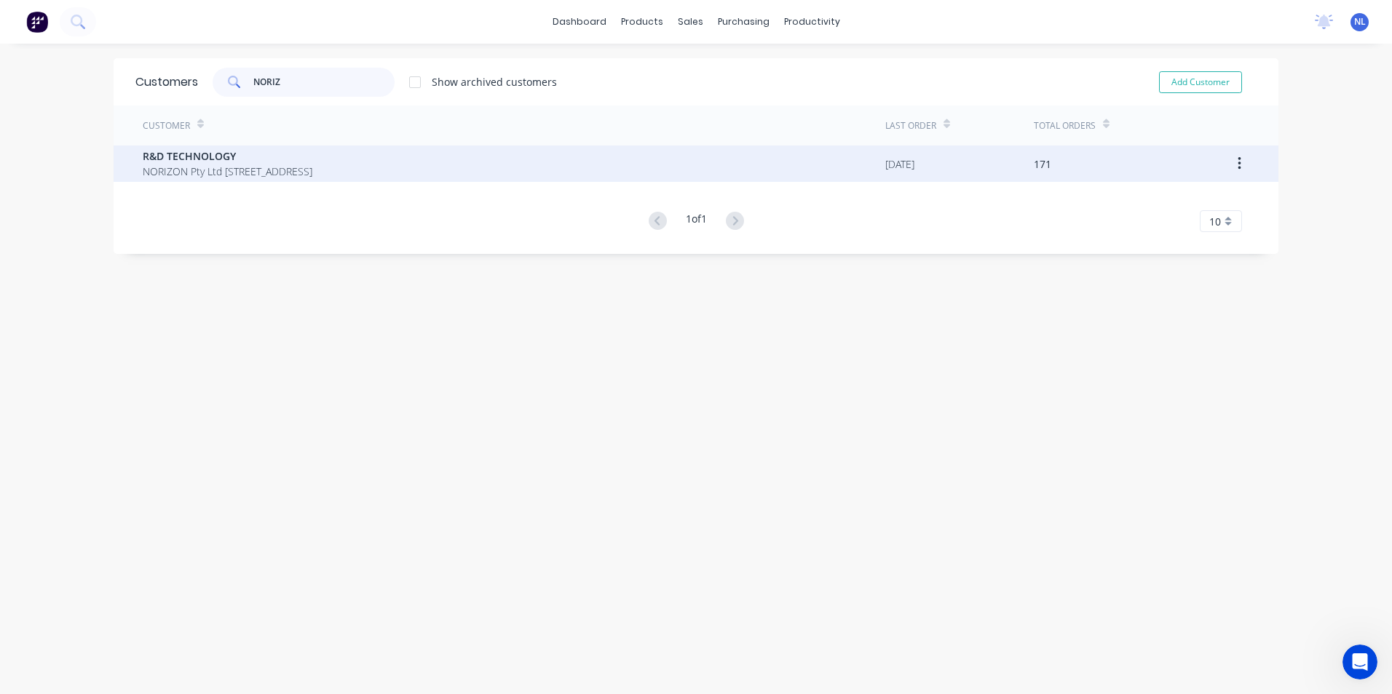
type input "NORIZ"
click at [312, 166] on span "NORIZON Pty Ltd [STREET_ADDRESS]" at bounding box center [228, 171] width 170 height 15
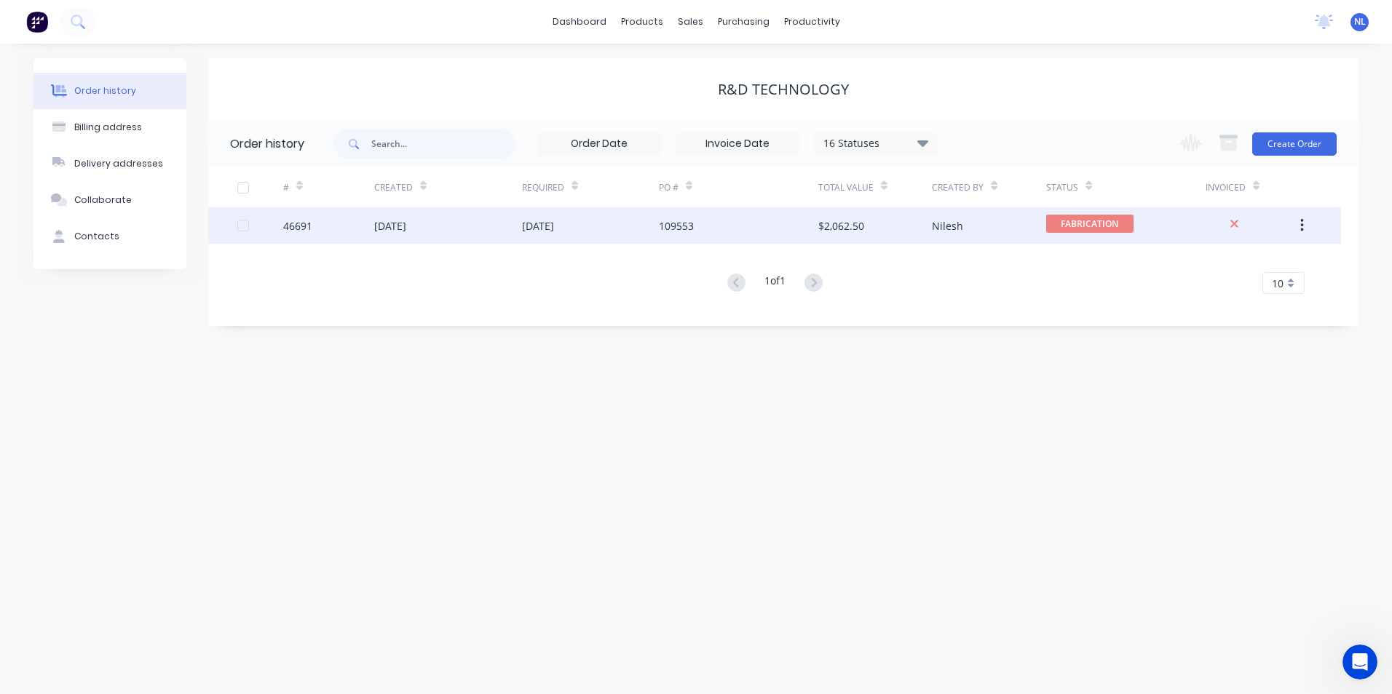
click at [603, 233] on div "[DATE]" at bounding box center [590, 225] width 137 height 36
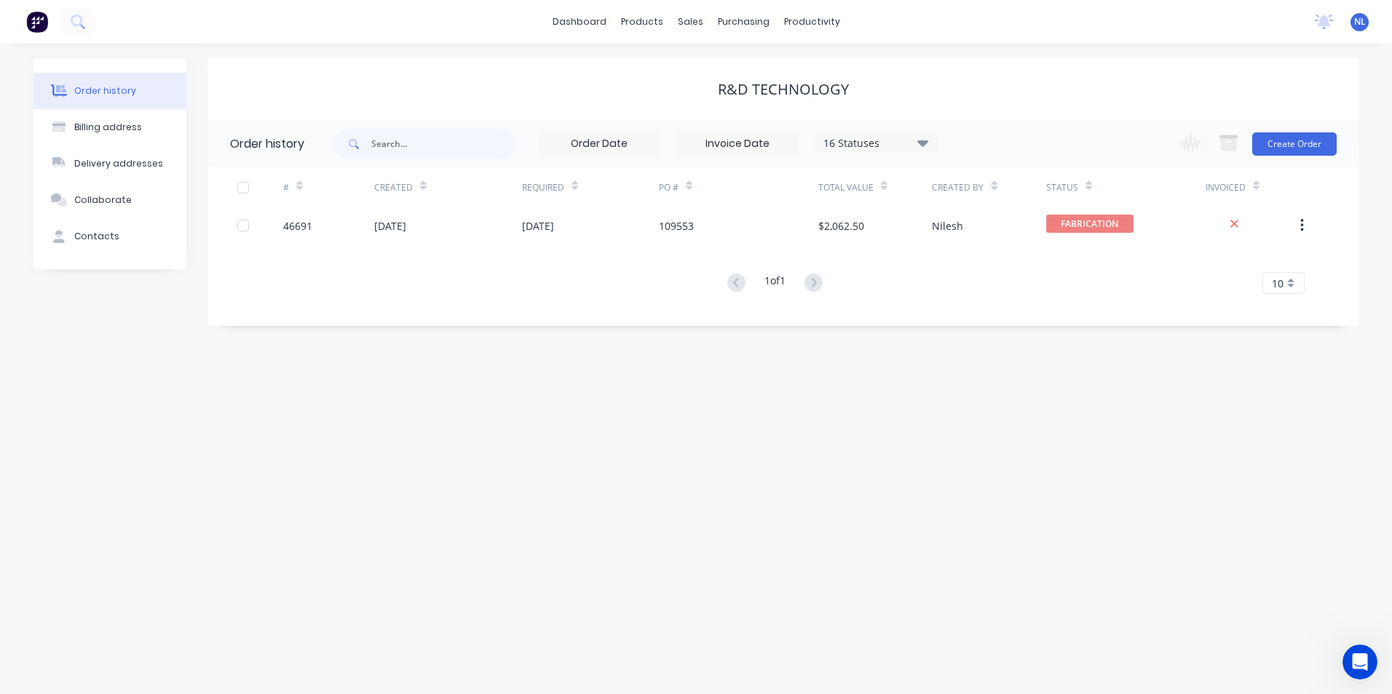
click at [927, 141] on icon at bounding box center [922, 143] width 11 height 7
click at [969, 339] on div "Archived" at bounding box center [906, 347] width 182 height 29
click at [996, 340] on label at bounding box center [996, 340] width 0 height 0
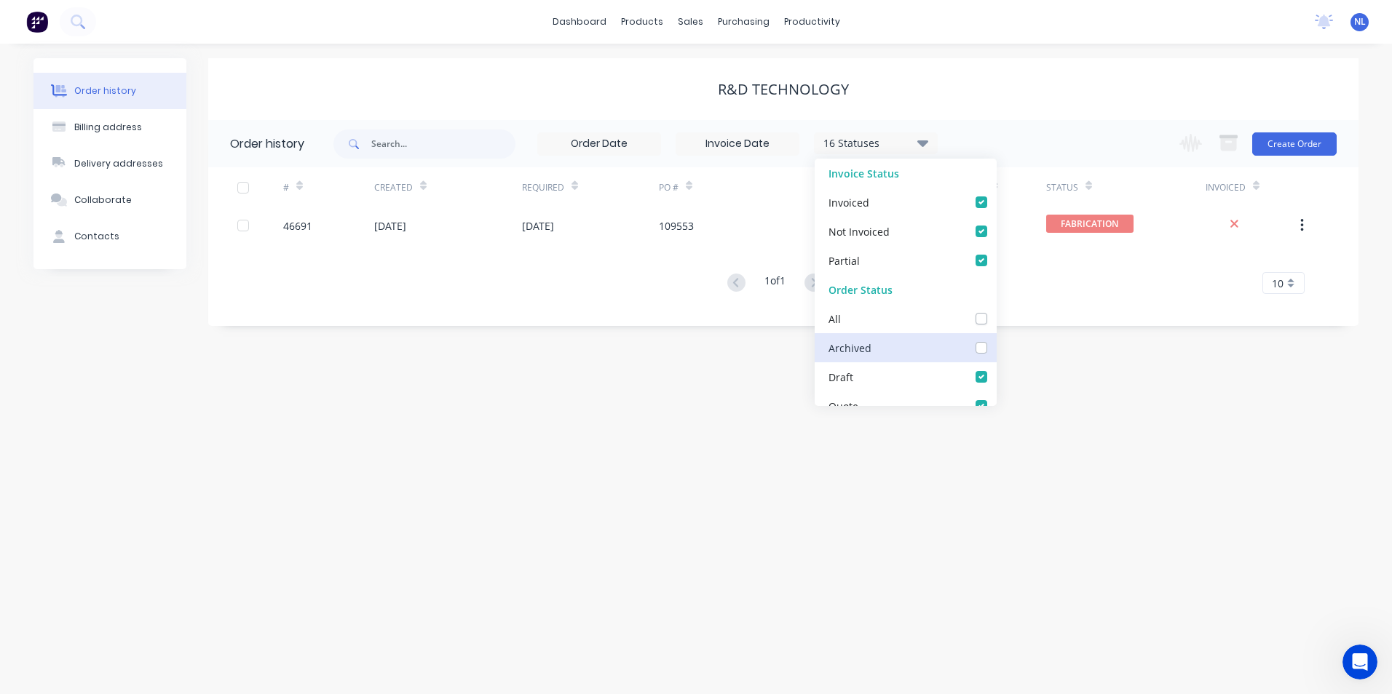
click at [996, 349] on input "checkbox" at bounding box center [1002, 347] width 12 height 14
checkbox input "true"
click at [1215, 407] on div "Order history Billing address Delivery addresses Collaborate Contacts R&D TECHN…" at bounding box center [696, 369] width 1392 height 651
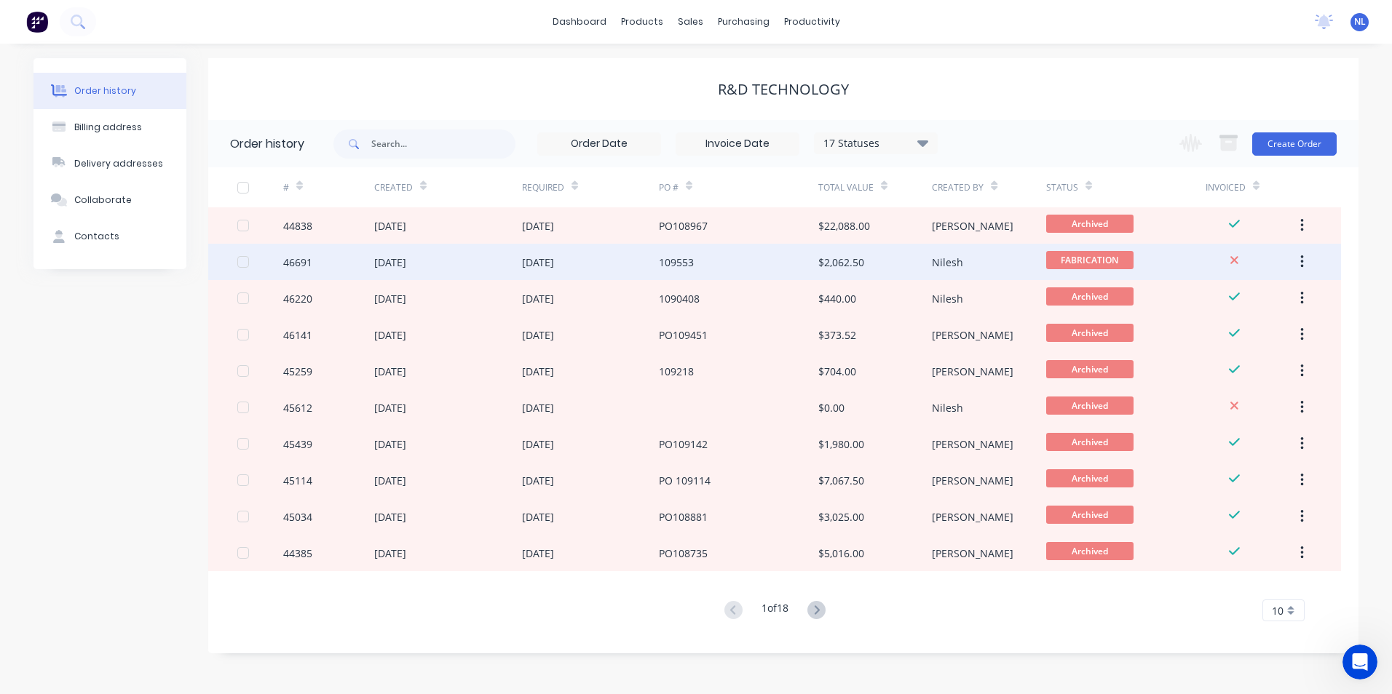
click at [852, 258] on div "$2,062.50" at bounding box center [841, 262] width 46 height 15
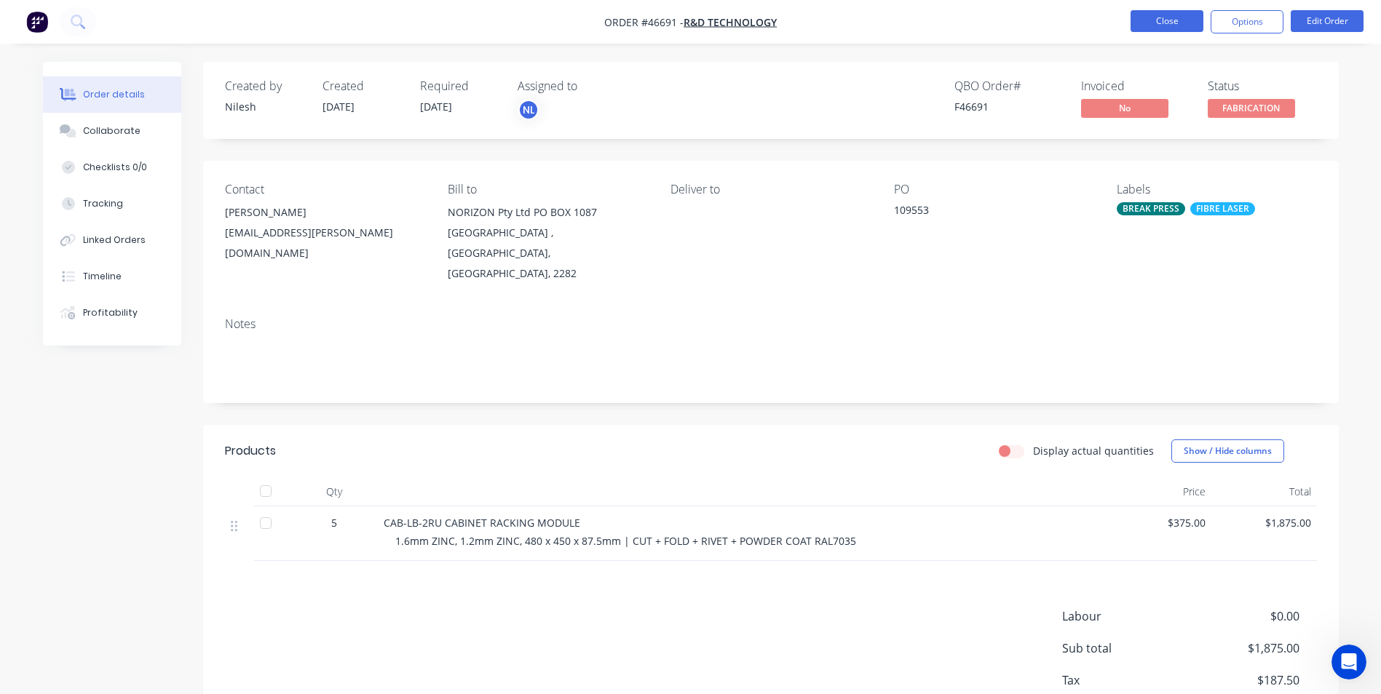
click at [1172, 25] on button "Close" at bounding box center [1167, 21] width 73 height 22
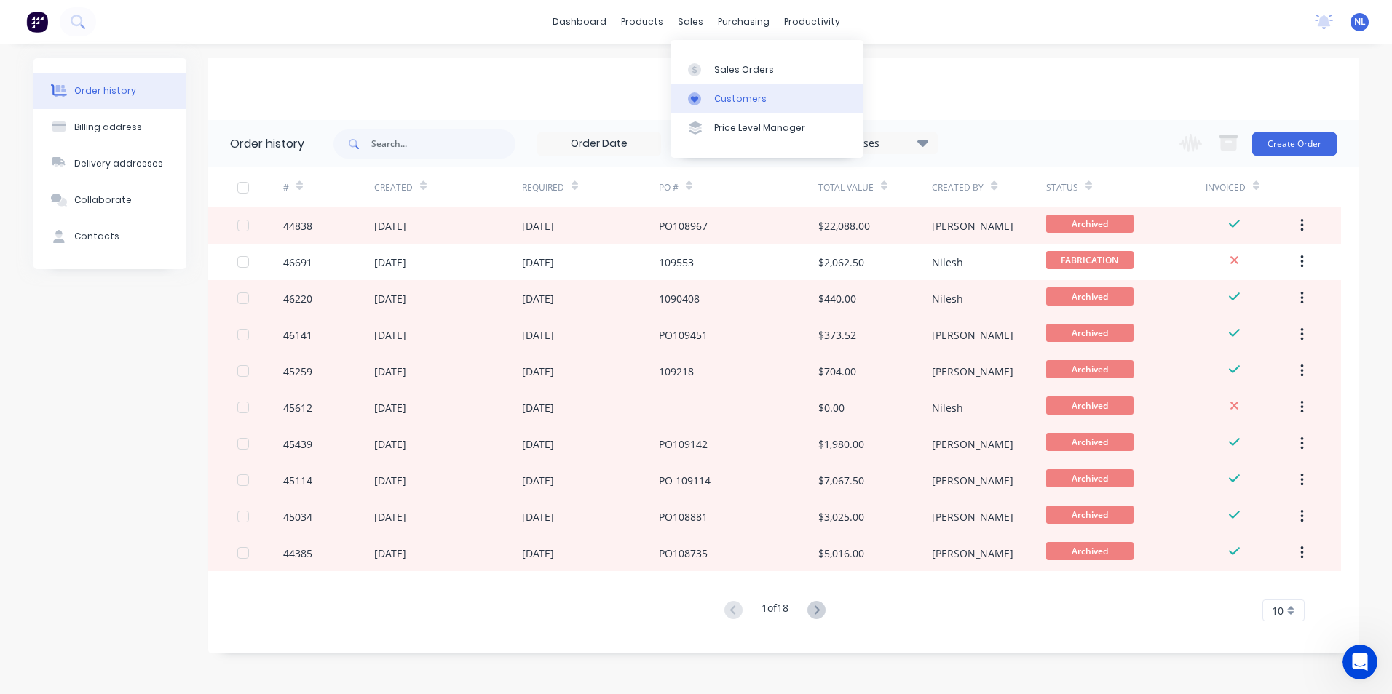
click at [719, 85] on link "Customers" at bounding box center [766, 98] width 193 height 29
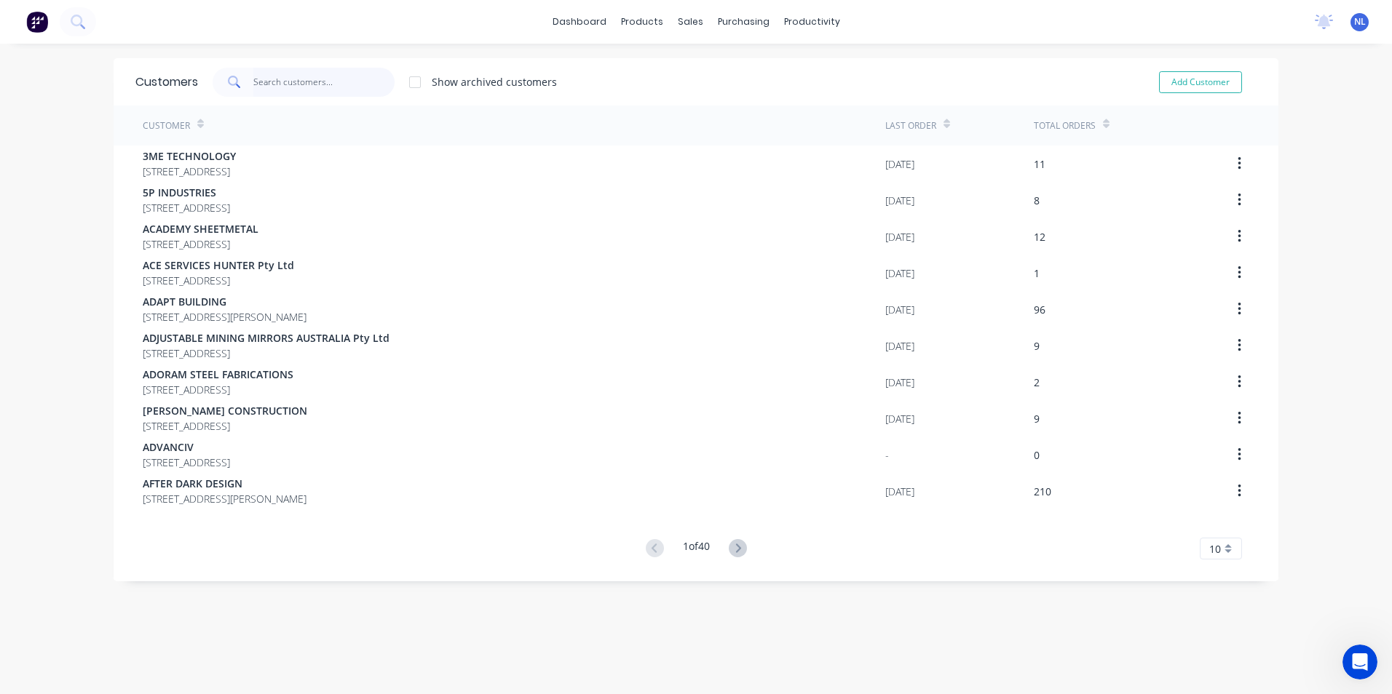
click at [335, 92] on input "text" at bounding box center [324, 82] width 142 height 29
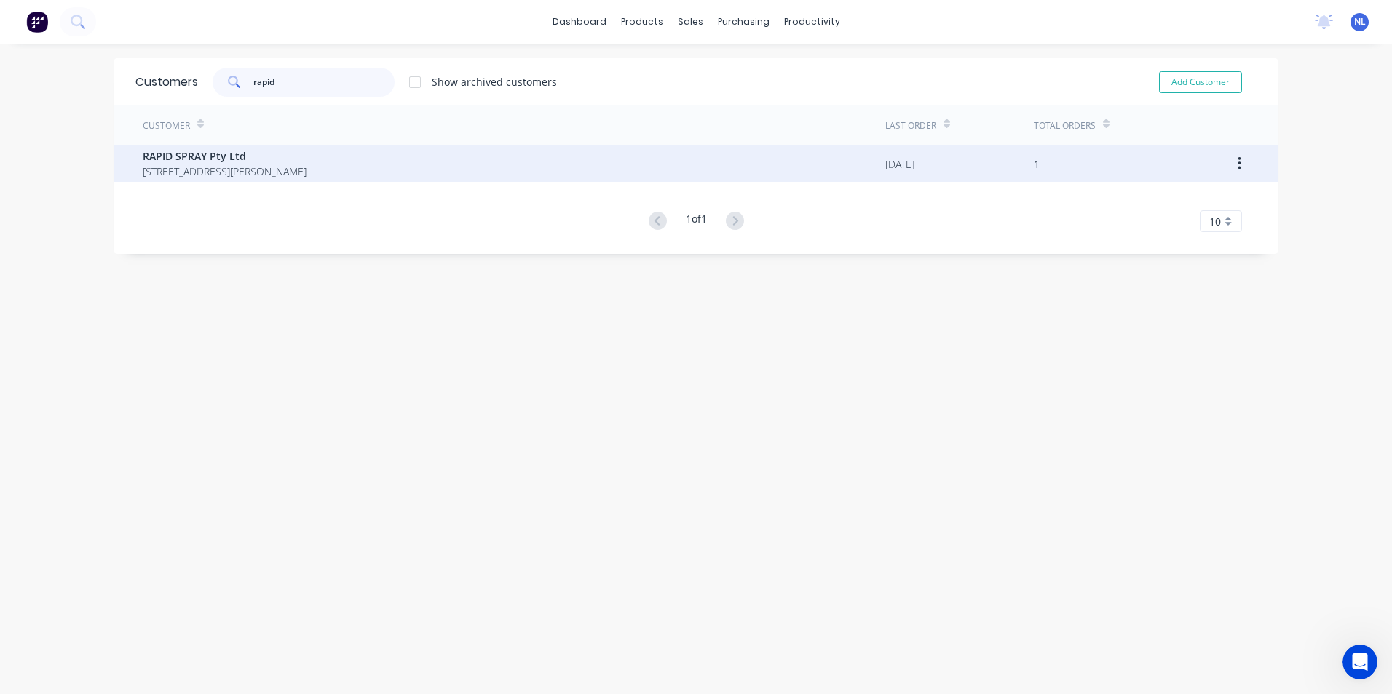
type input "rapid"
click at [306, 163] on span "RAPID SPRAY Pty Ltd" at bounding box center [225, 156] width 164 height 15
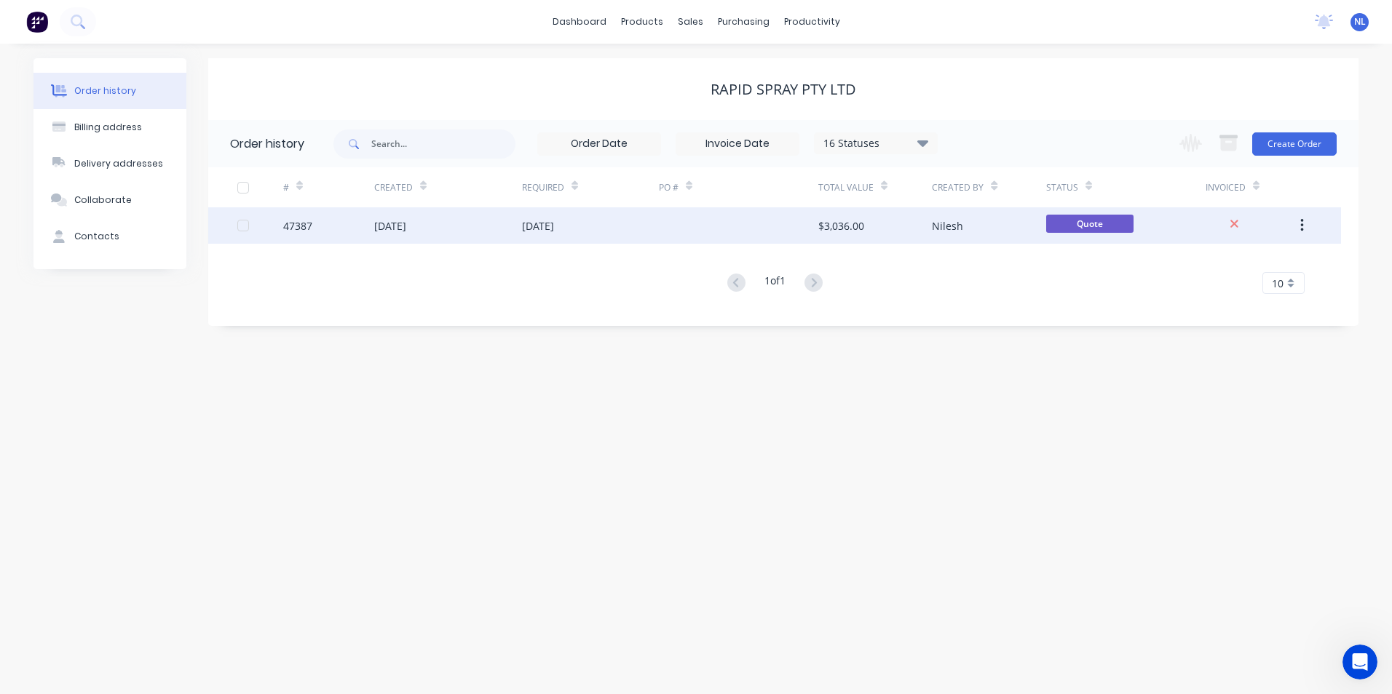
click at [700, 242] on div at bounding box center [738, 225] width 159 height 36
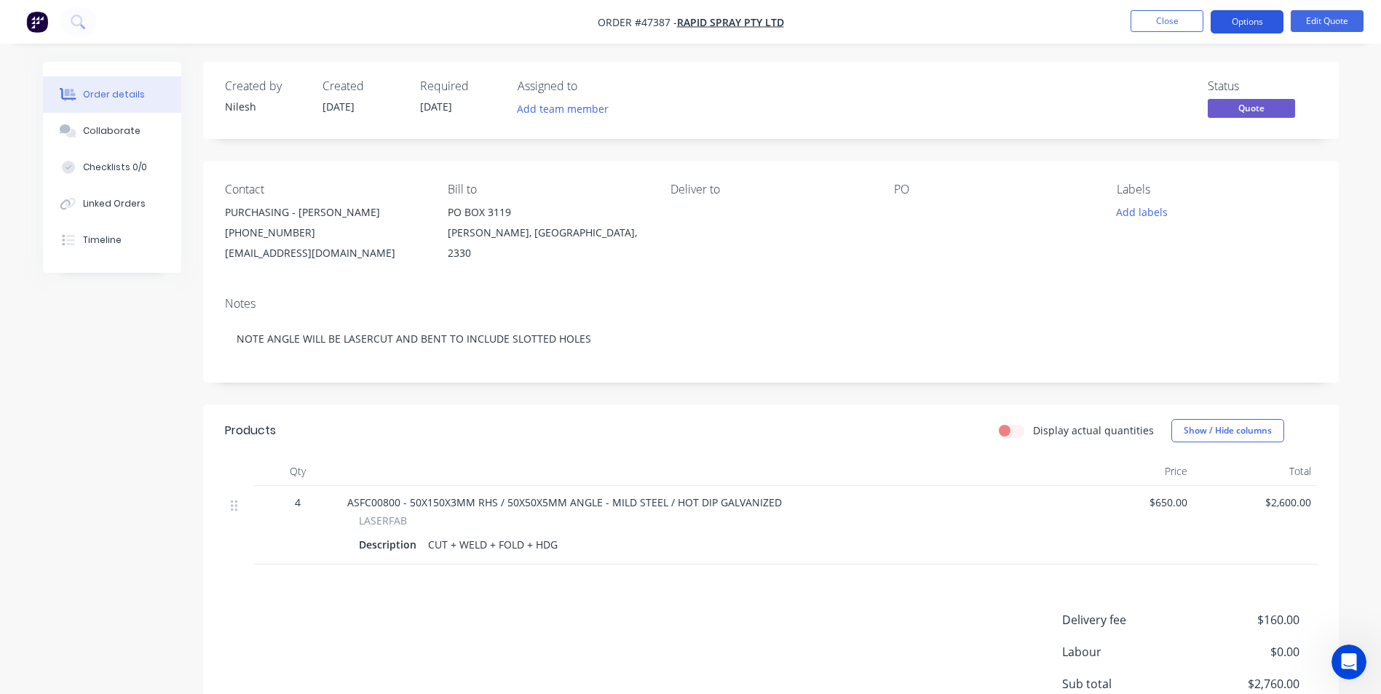
click at [1275, 20] on button "Options" at bounding box center [1247, 21] width 73 height 23
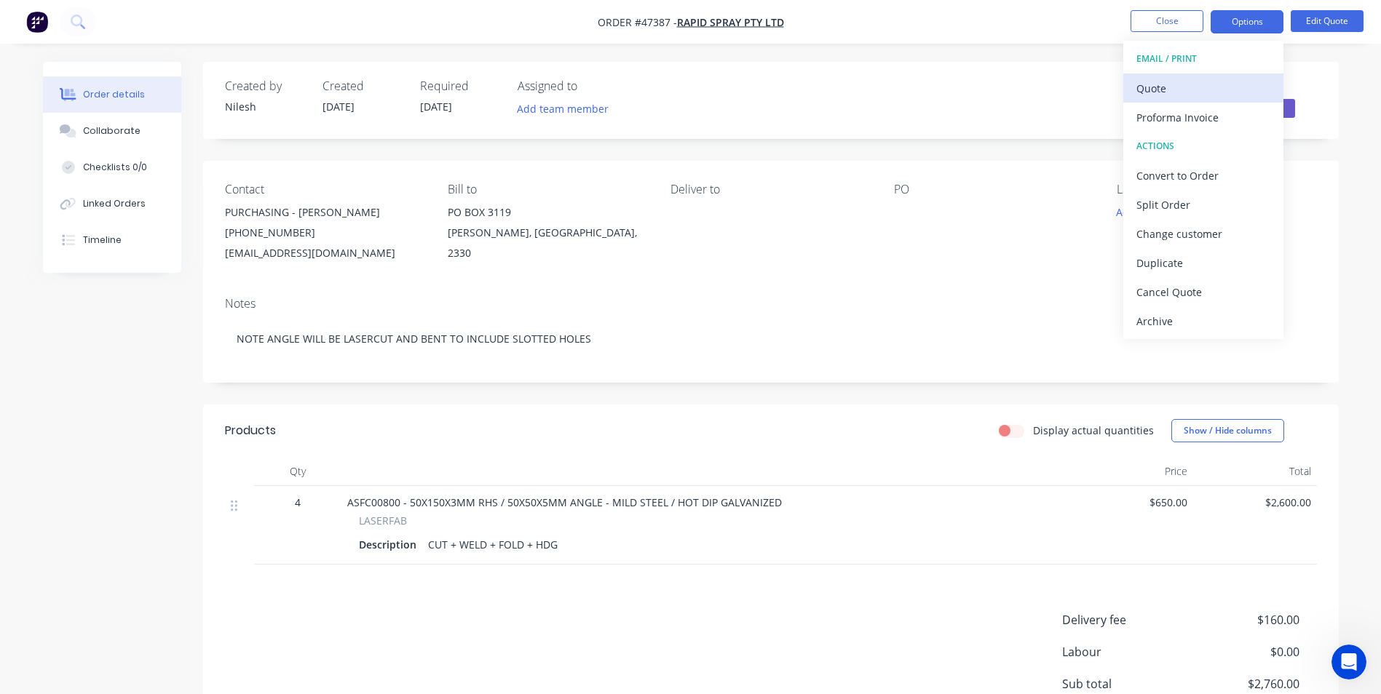
click at [1203, 95] on div "Quote" at bounding box center [1203, 88] width 134 height 21
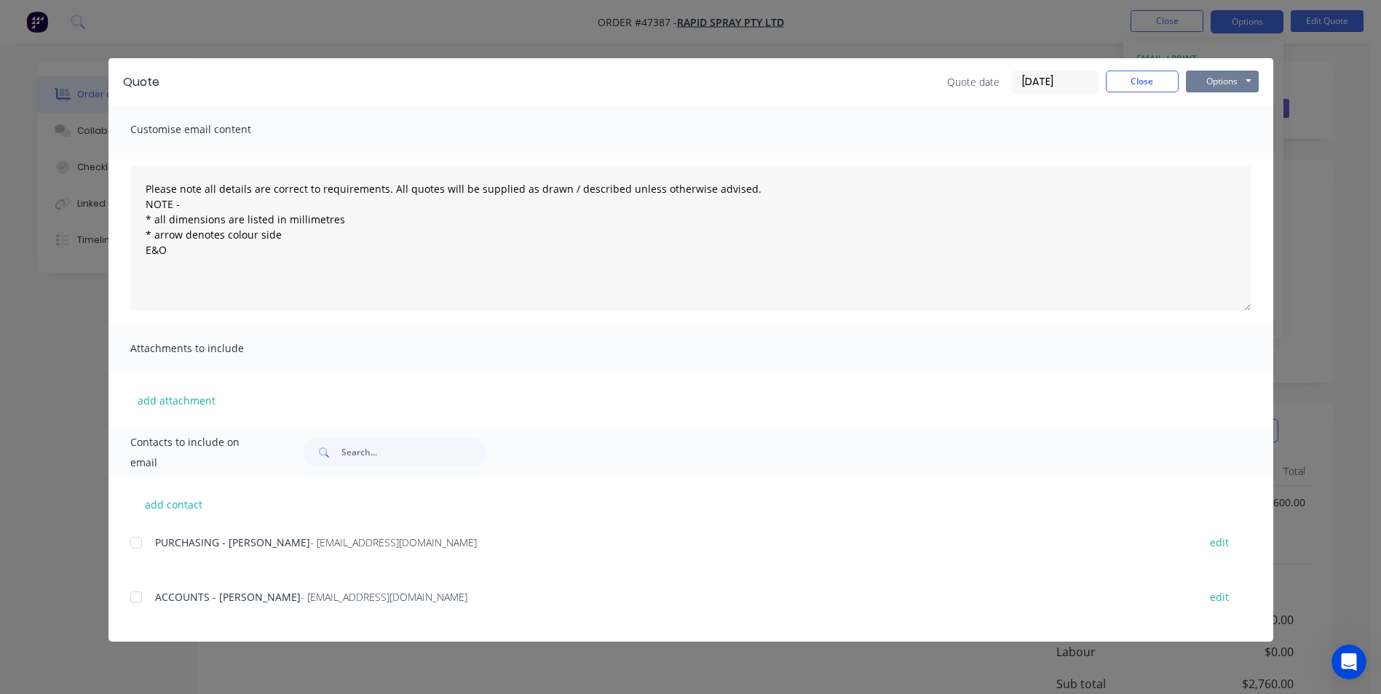
click at [1216, 89] on button "Options" at bounding box center [1222, 82] width 73 height 22
click at [1211, 130] on button "Print" at bounding box center [1232, 131] width 93 height 24
click at [1139, 74] on button "Close" at bounding box center [1142, 82] width 73 height 22
